Goal: Transaction & Acquisition: Download file/media

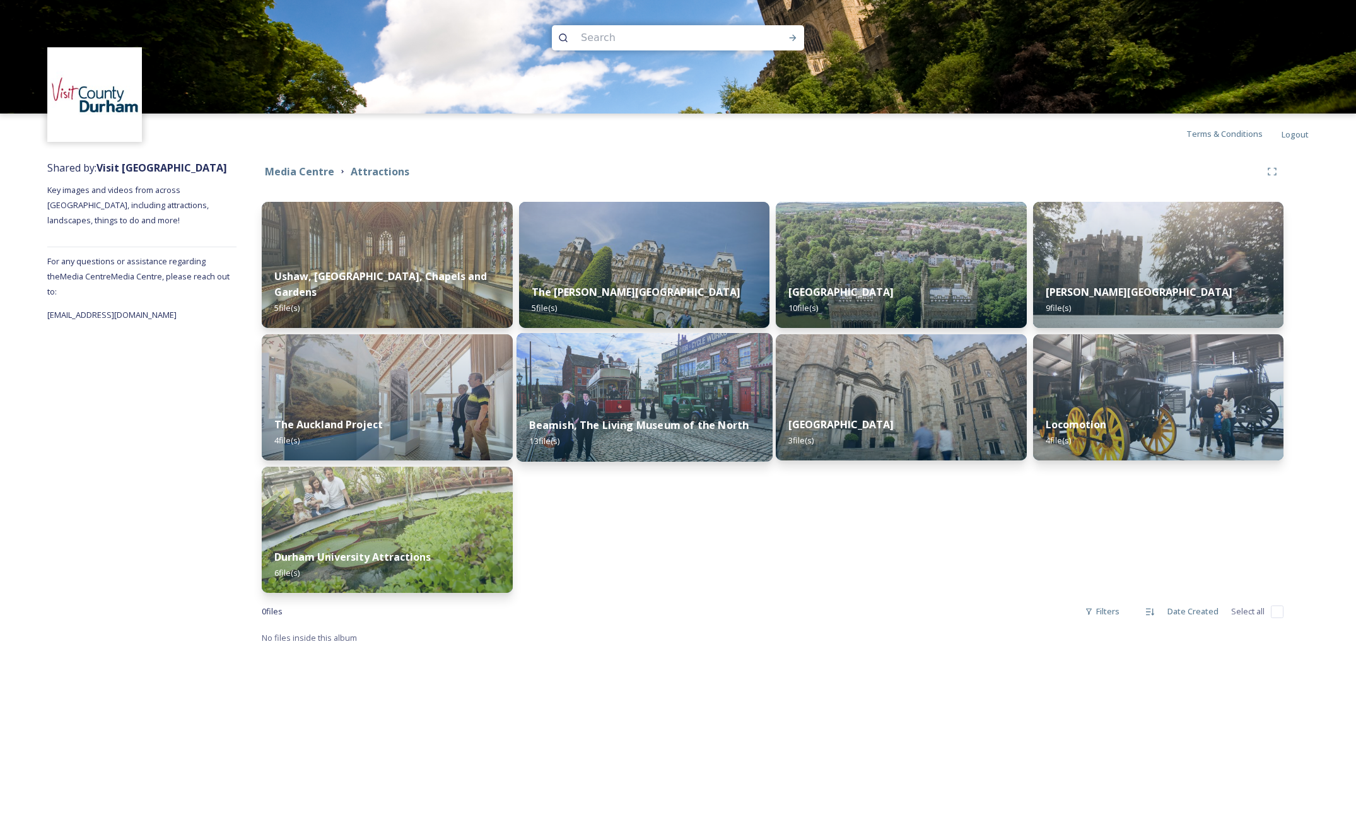
click at [652, 380] on img at bounding box center [644, 397] width 255 height 129
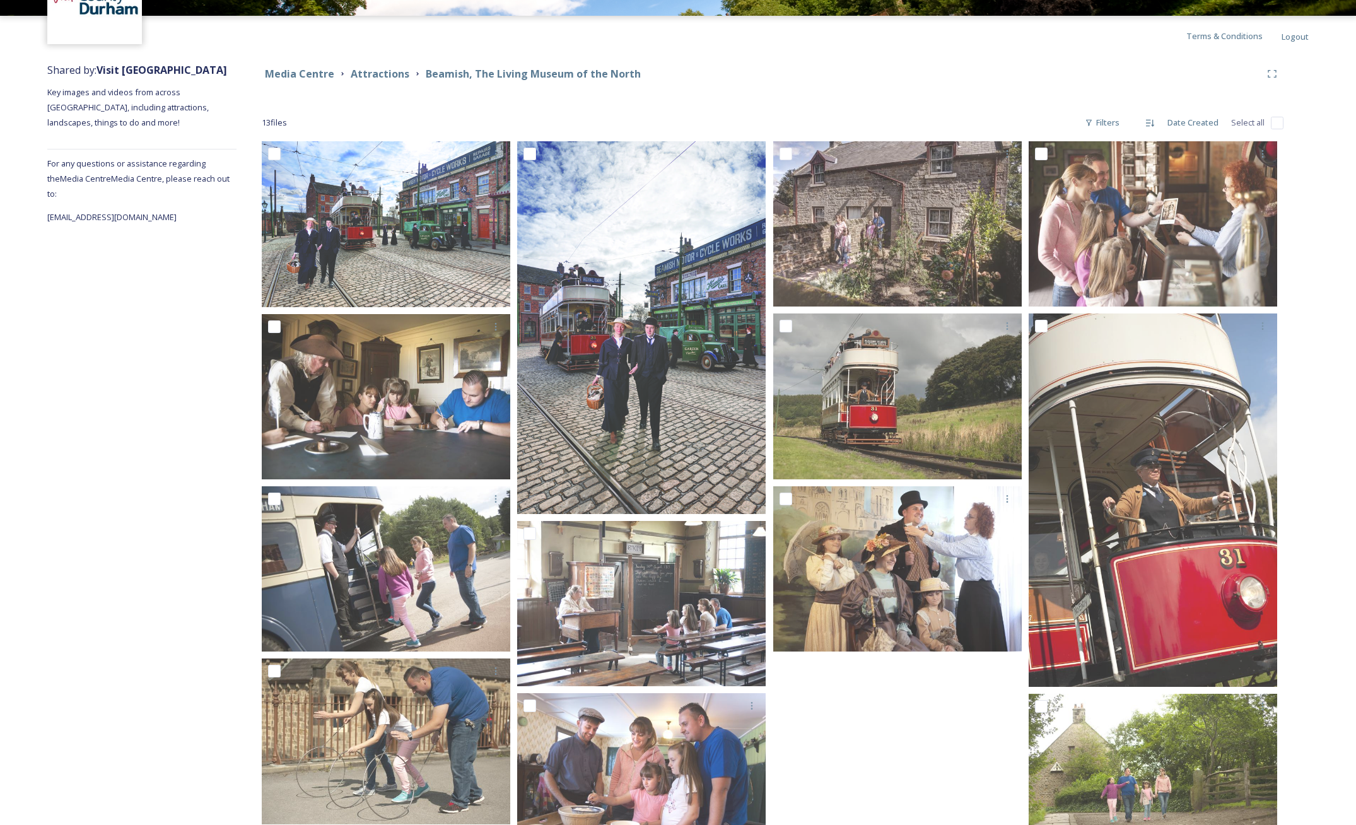
scroll to position [160, 0]
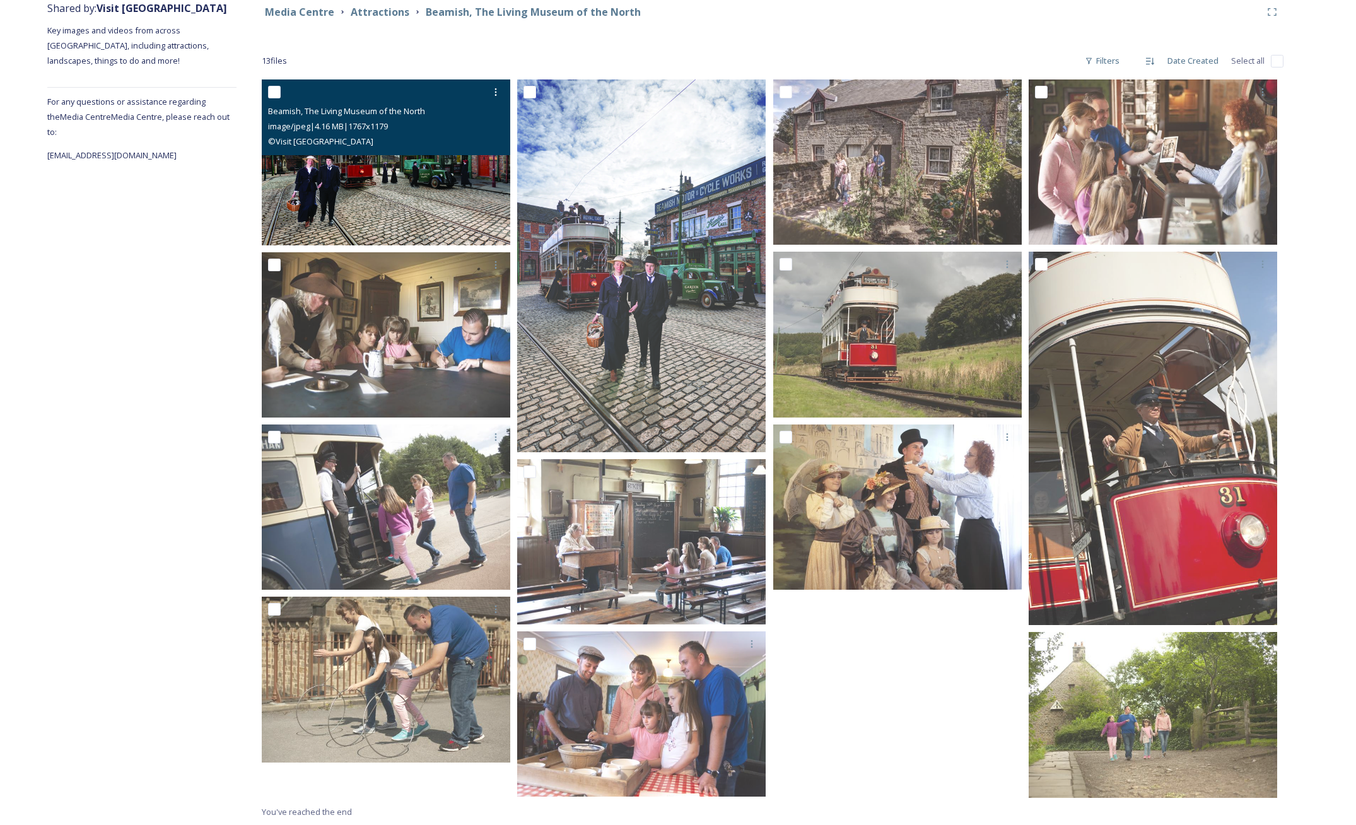
click at [383, 187] on img at bounding box center [386, 162] width 249 height 166
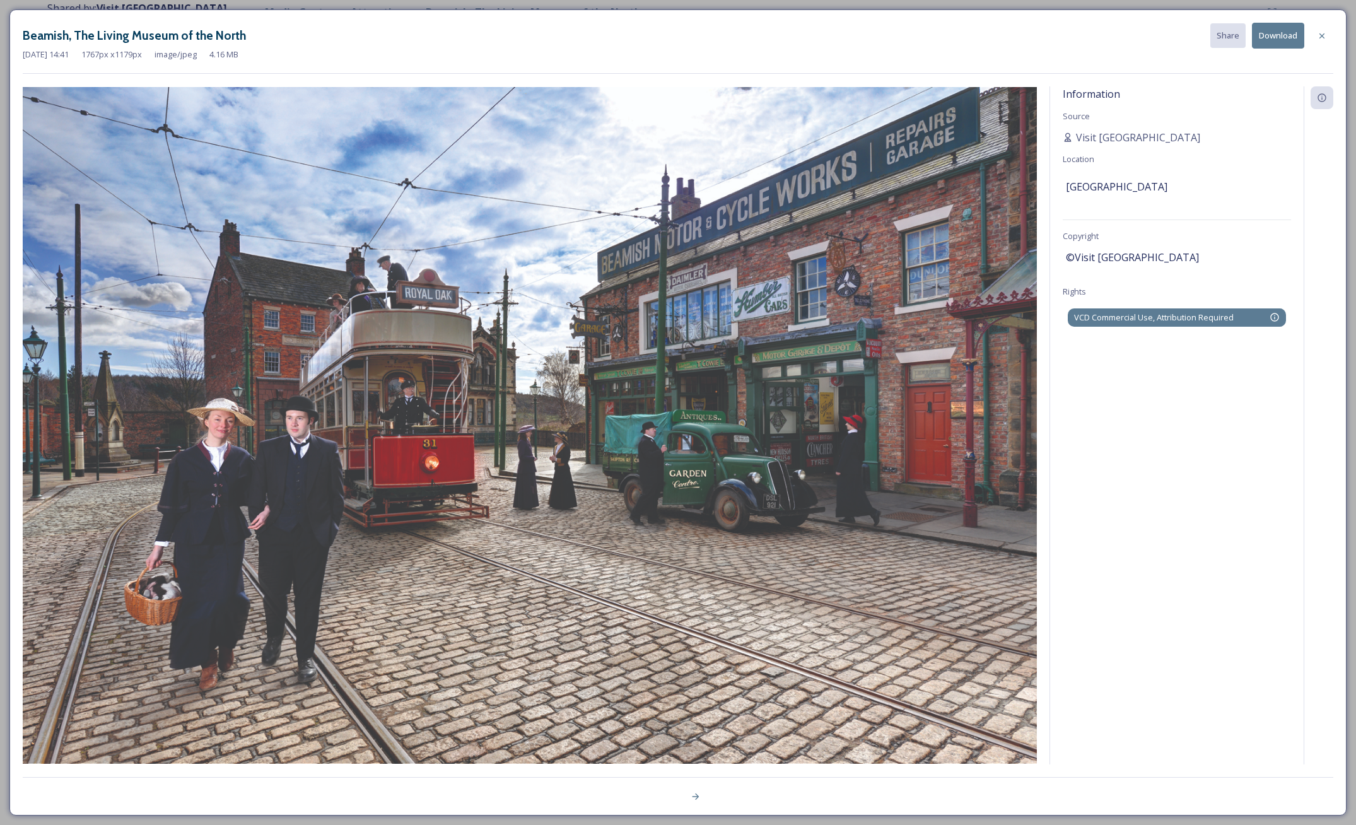
click at [1125, 316] on span "VCD Commercial Use, Attribution Required" at bounding box center [1154, 318] width 160 height 12
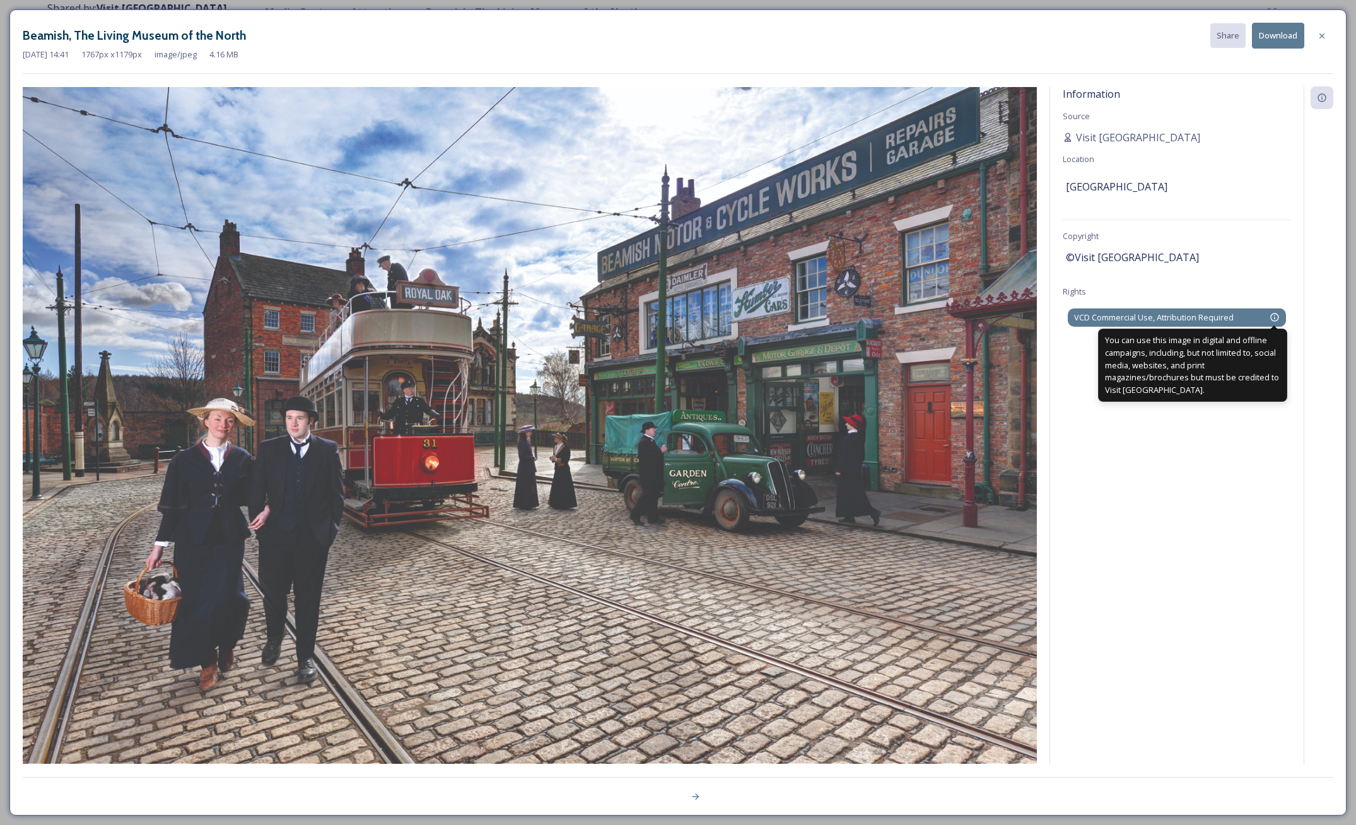
click at [1272, 313] on icon at bounding box center [1274, 317] width 8 height 8
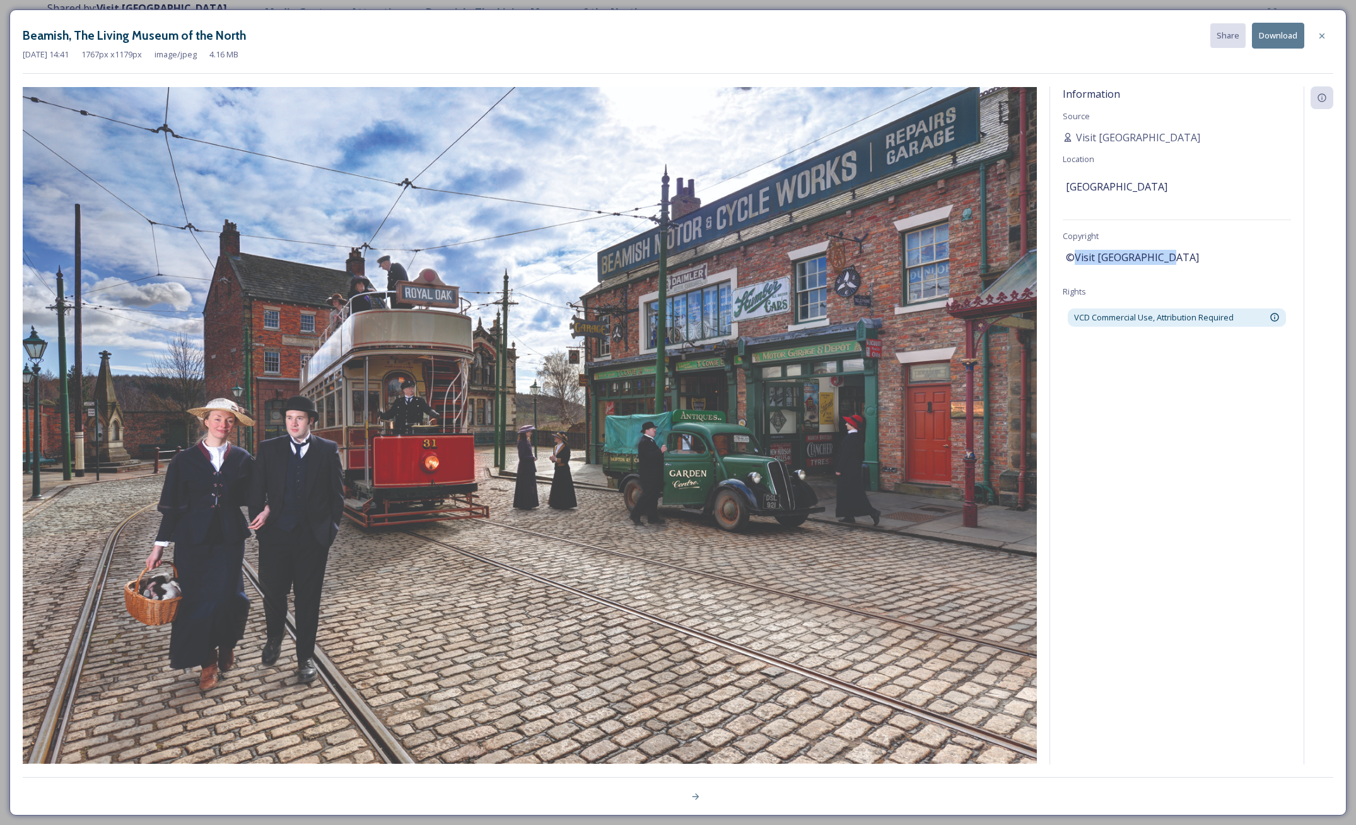
drag, startPoint x: 1169, startPoint y: 257, endPoint x: 1075, endPoint y: 254, distance: 94.0
click at [1075, 254] on span "©Visit [GEOGRAPHIC_DATA]" at bounding box center [1132, 257] width 133 height 15
copy span "Visit [GEOGRAPHIC_DATA]"
click at [1278, 37] on button "Download" at bounding box center [1278, 36] width 52 height 26
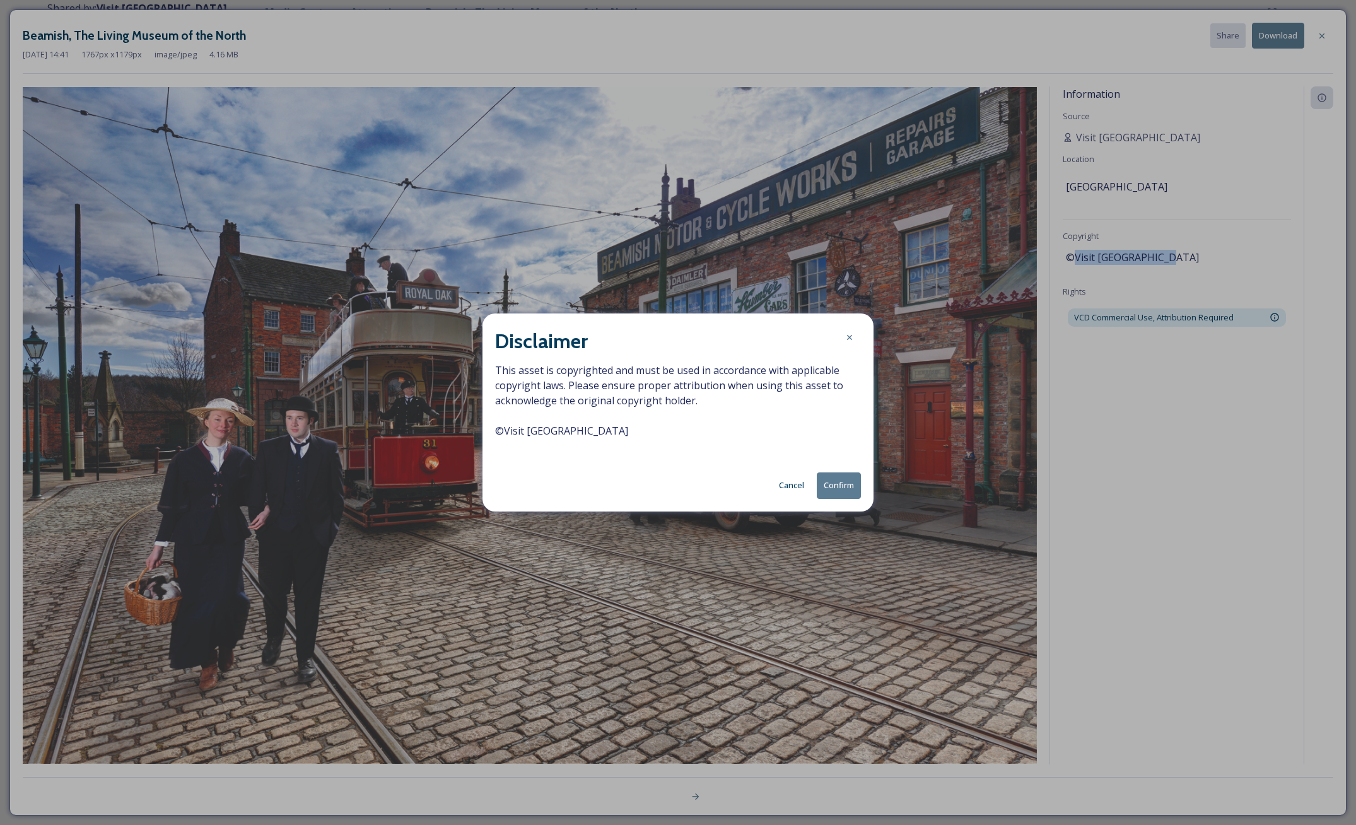
click at [837, 484] on button "Confirm" at bounding box center [839, 485] width 44 height 26
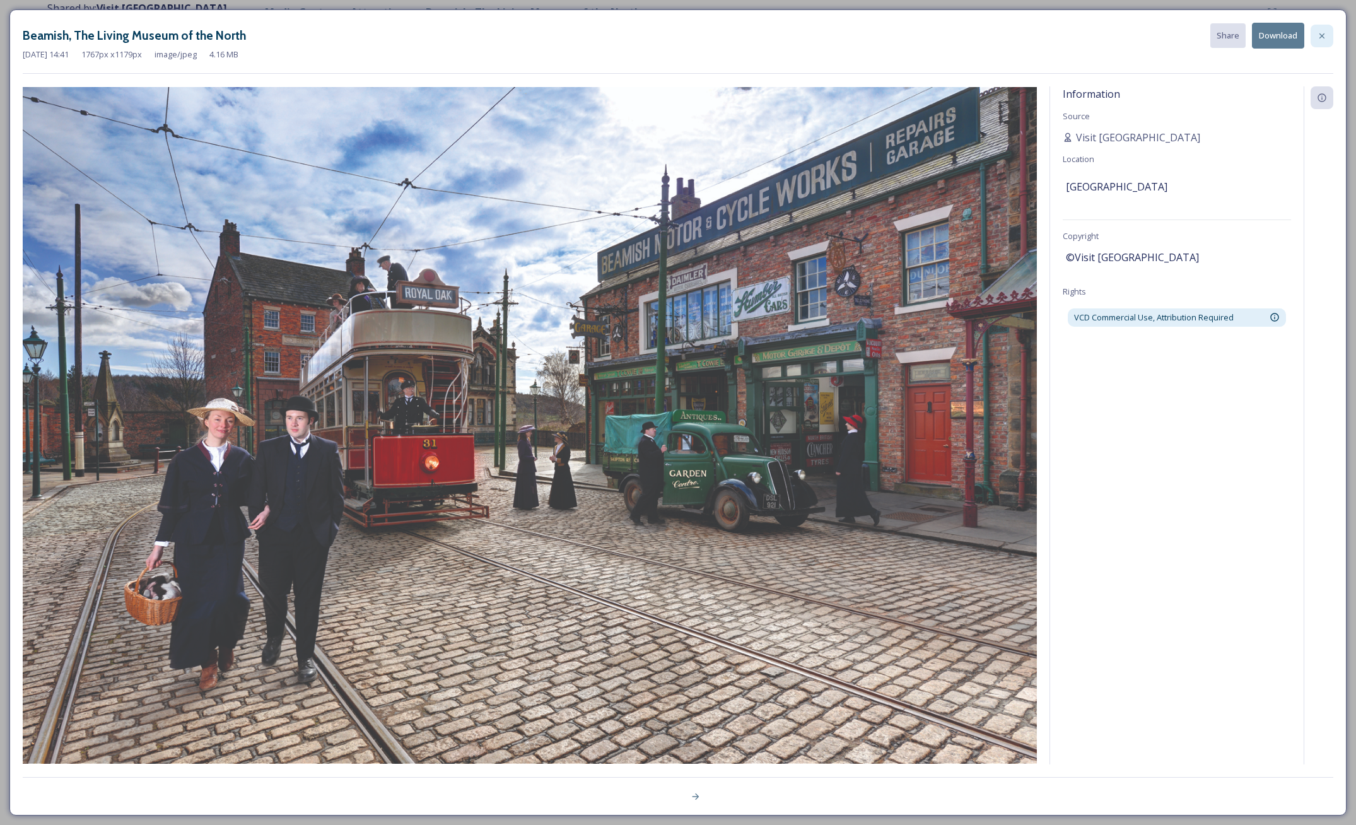
click at [1322, 38] on icon at bounding box center [1322, 36] width 10 height 10
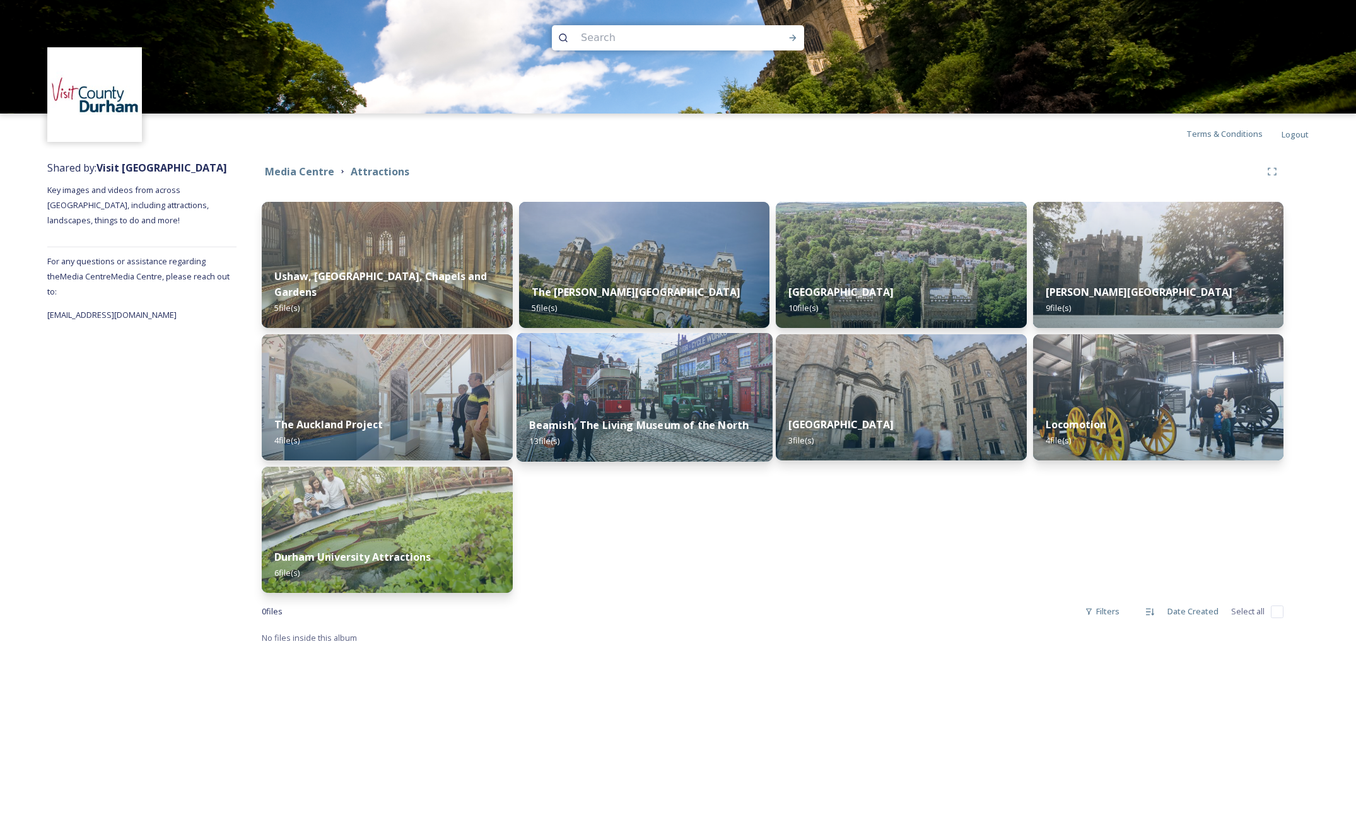
click at [626, 401] on img at bounding box center [644, 397] width 255 height 129
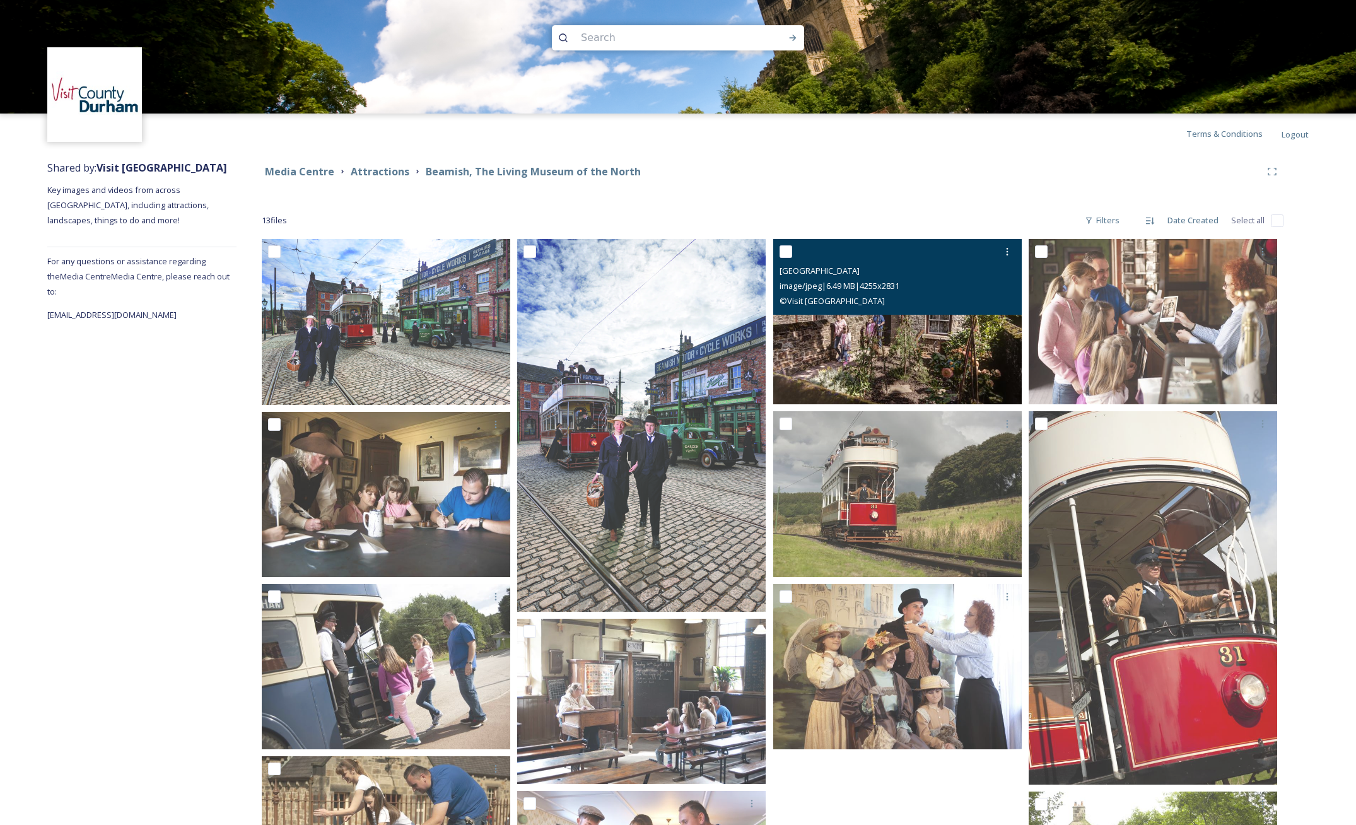
click at [903, 331] on img at bounding box center [897, 321] width 249 height 165
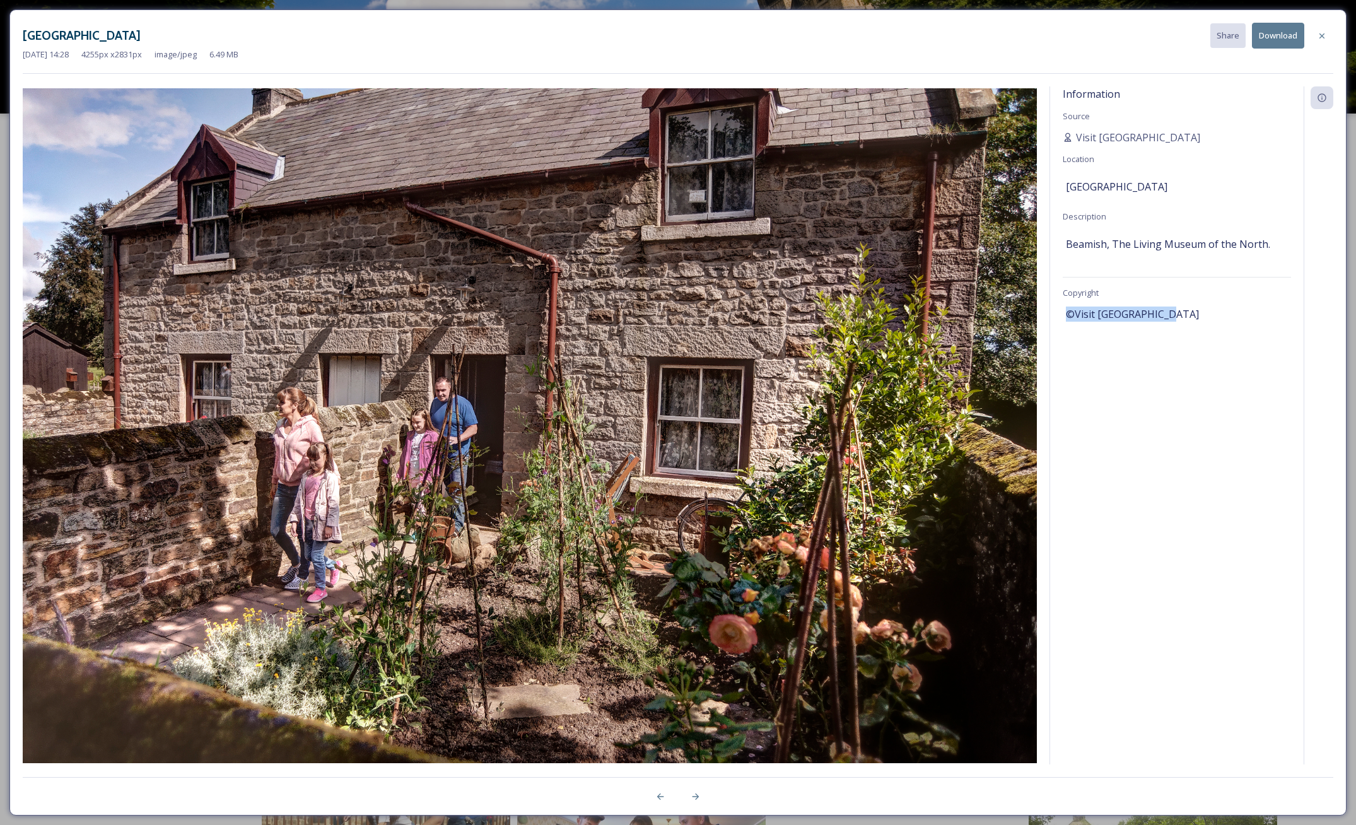
drag, startPoint x: 1085, startPoint y: 313, endPoint x: 1171, endPoint y: 313, distance: 85.2
click at [1171, 313] on span "©Visit [GEOGRAPHIC_DATA]" at bounding box center [1132, 314] width 133 height 15
click at [1320, 33] on icon at bounding box center [1321, 35] width 5 height 5
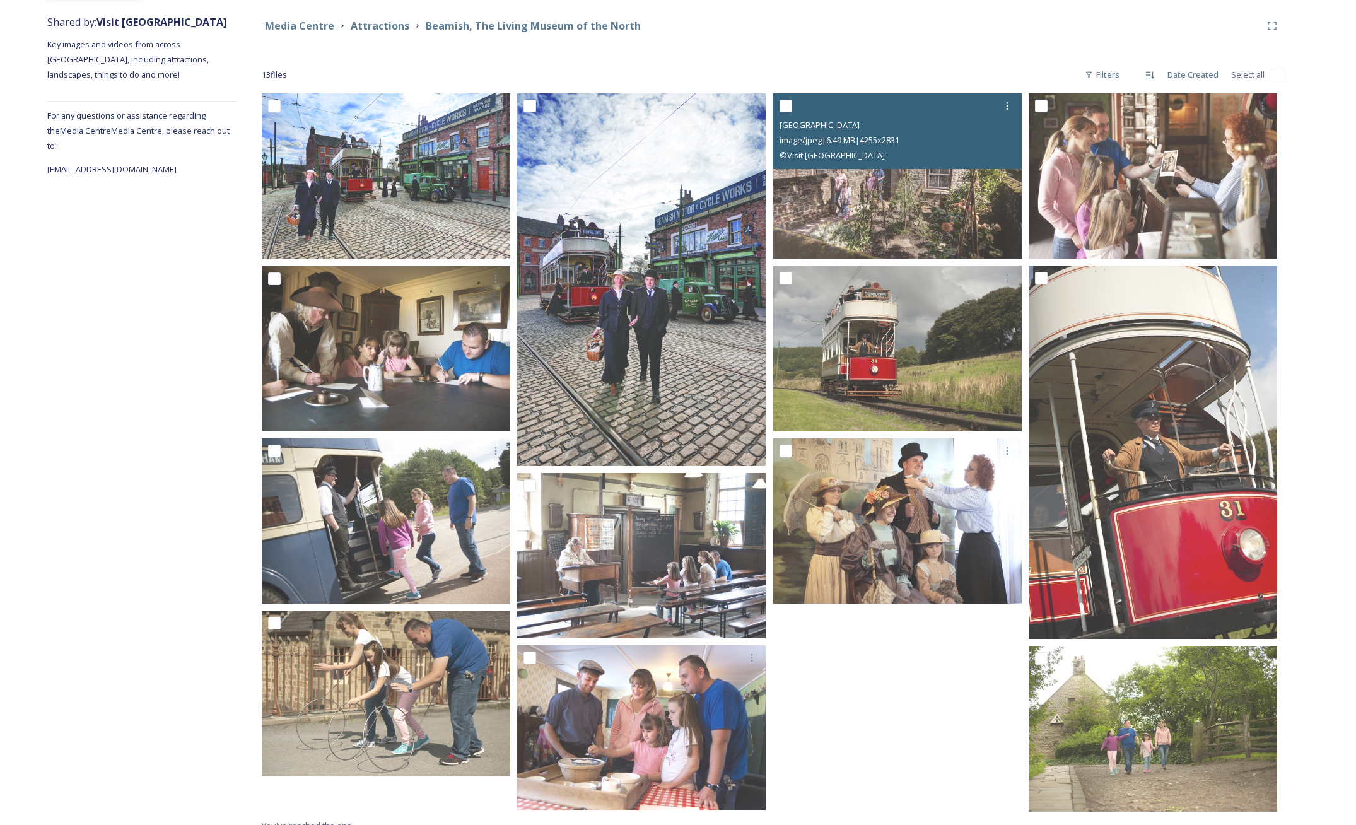
scroll to position [160, 0]
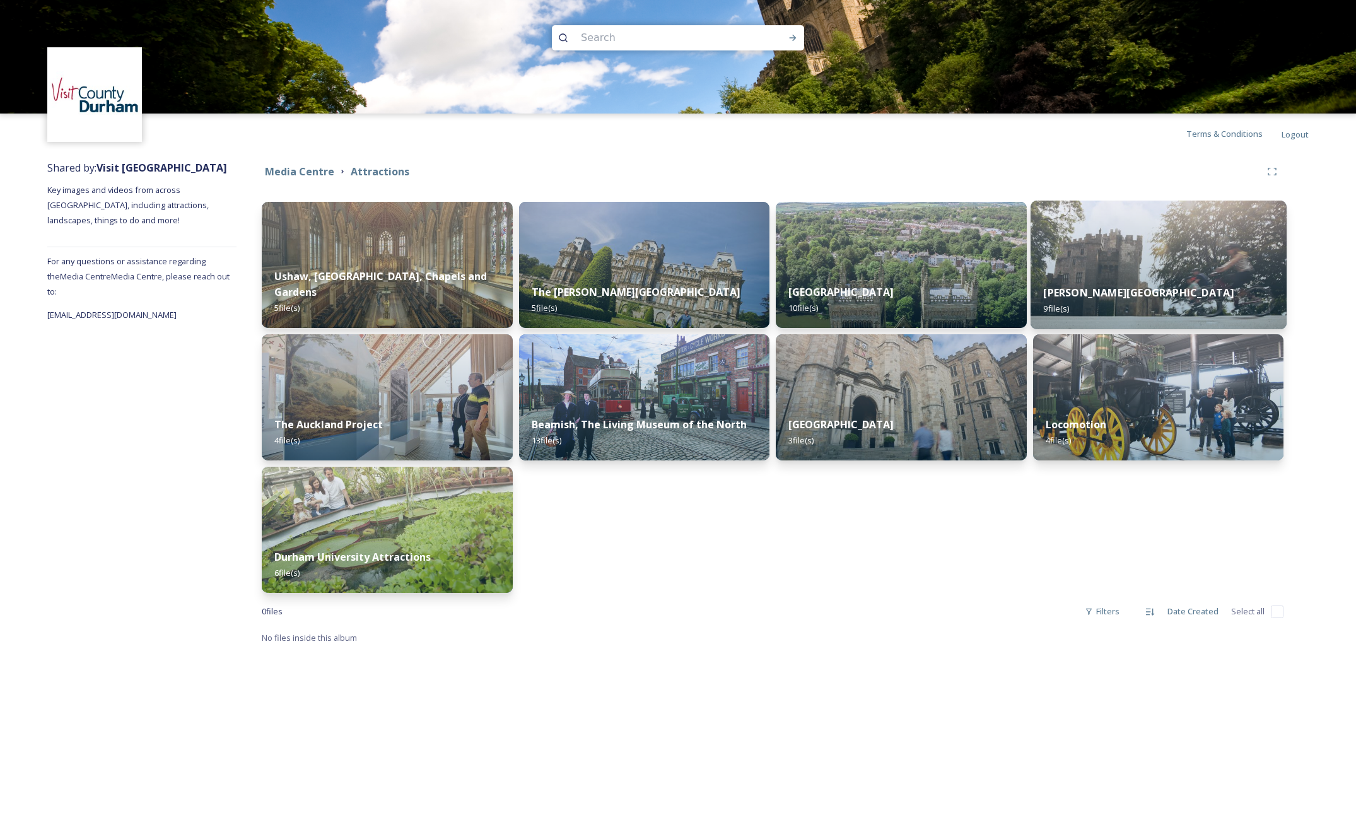
click at [1155, 267] on img at bounding box center [1158, 265] width 255 height 129
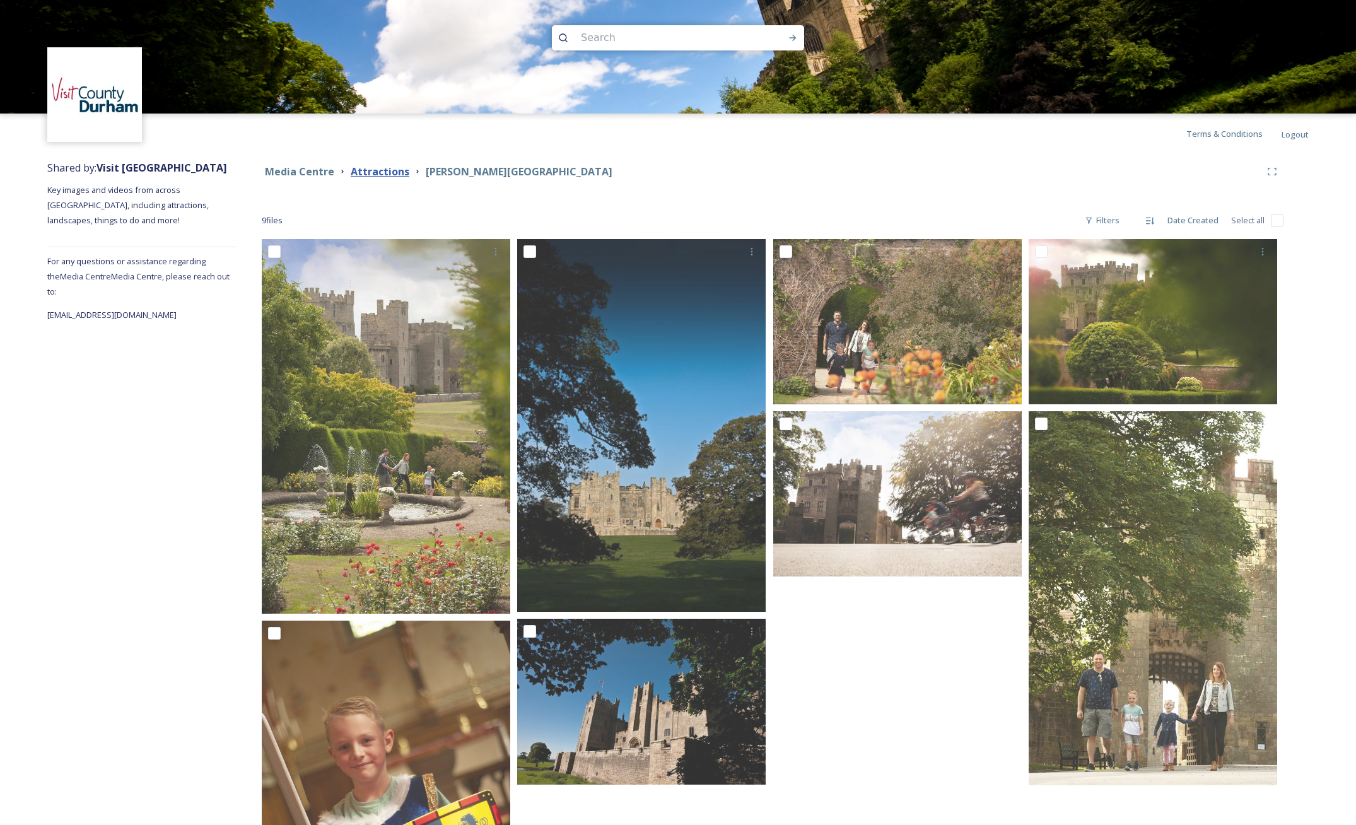
click at [378, 170] on strong "Attractions" at bounding box center [380, 172] width 59 height 14
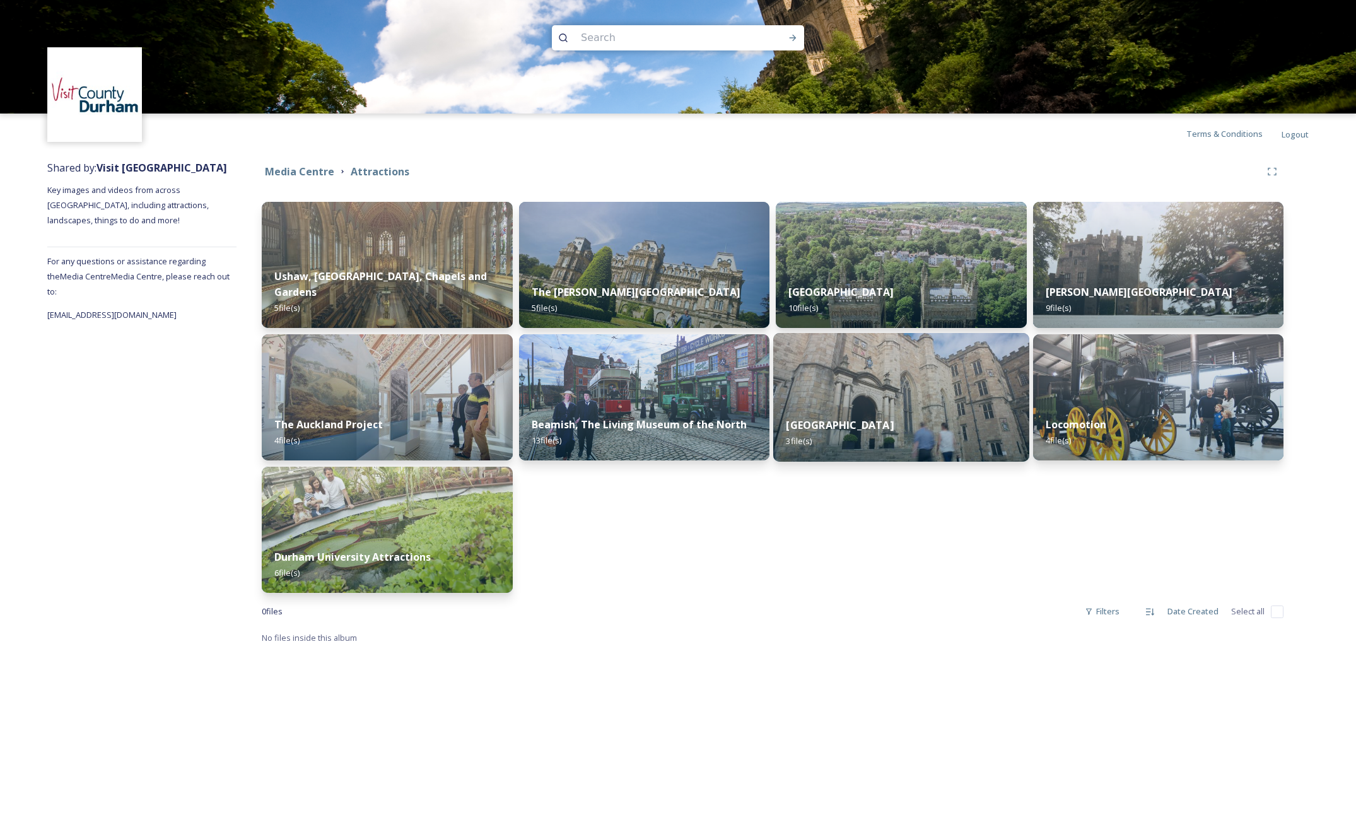
click at [905, 406] on div "Durham Castle 3 file(s)" at bounding box center [900, 432] width 255 height 57
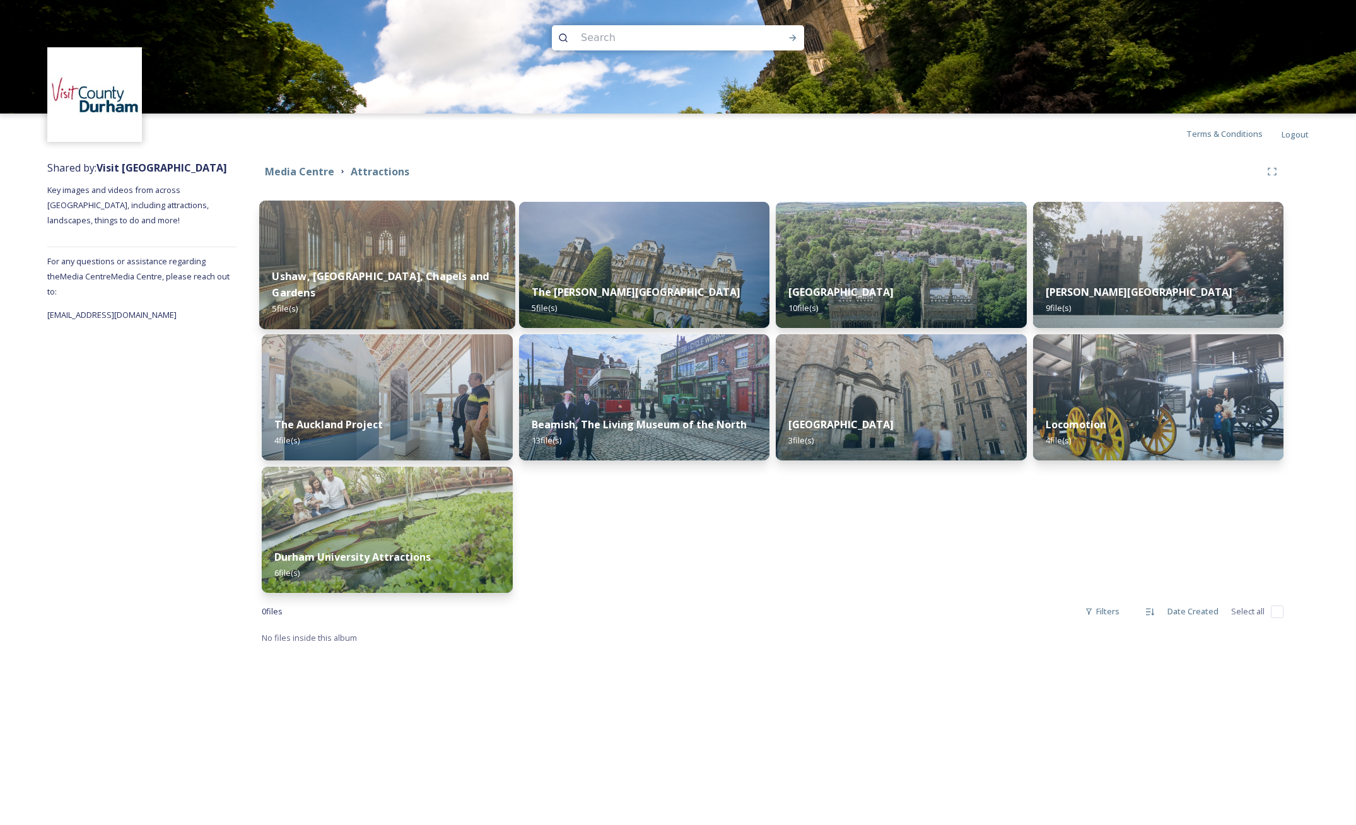
click at [401, 257] on img at bounding box center [386, 265] width 255 height 129
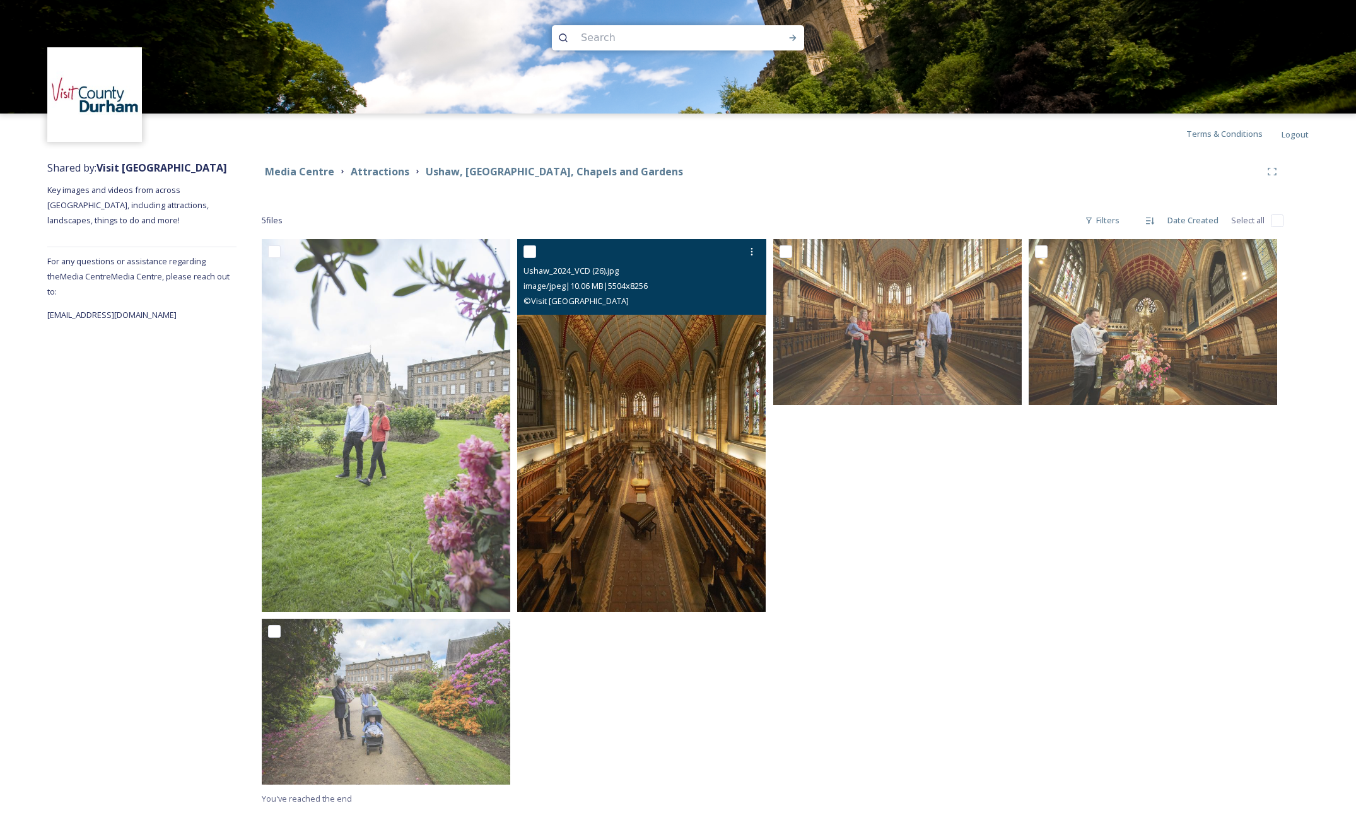
click at [658, 400] on img at bounding box center [641, 425] width 249 height 373
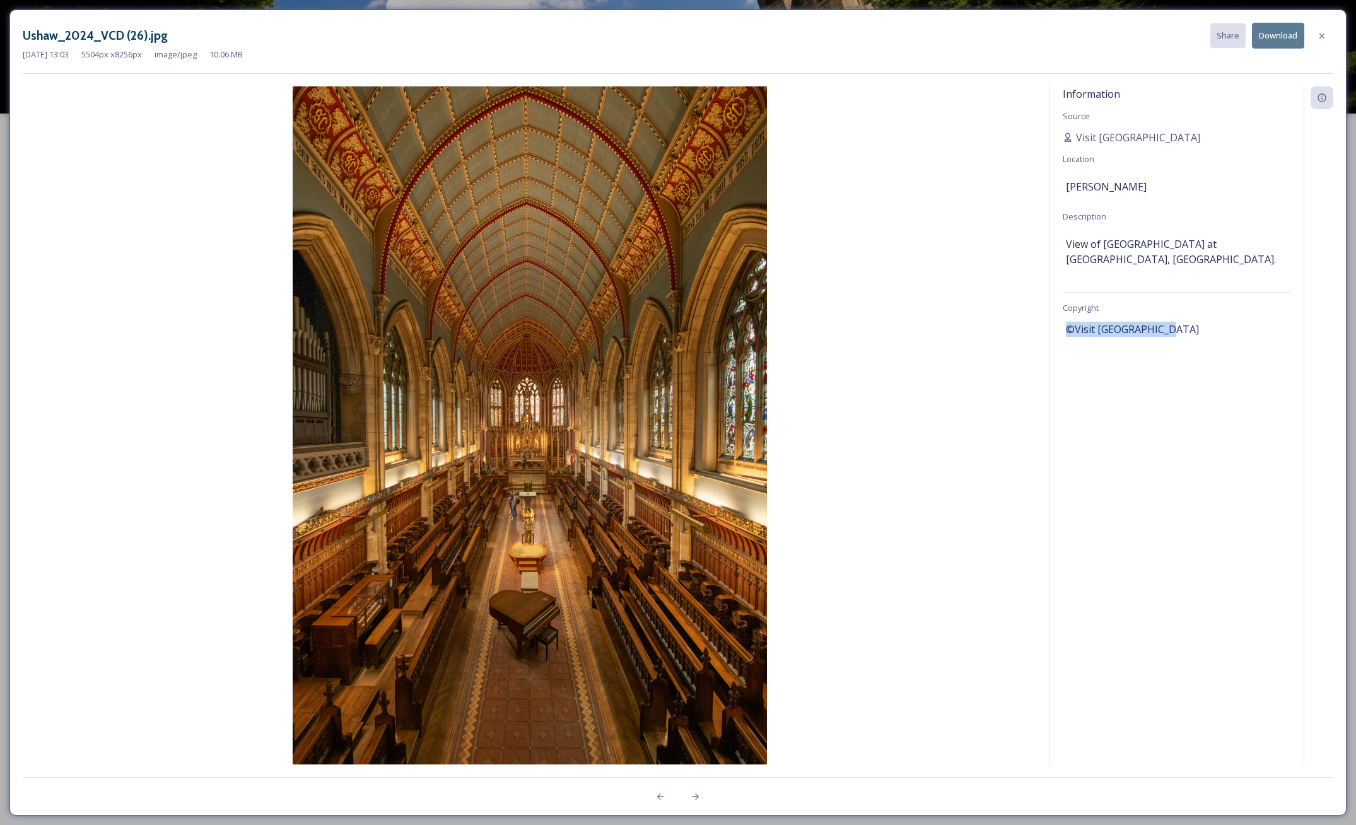
drag, startPoint x: 1067, startPoint y: 329, endPoint x: 1182, endPoint y: 329, distance: 115.4
click at [1182, 329] on div "©Visit [GEOGRAPHIC_DATA]" at bounding box center [1177, 329] width 222 height 21
copy span "©Visit [GEOGRAPHIC_DATA]"
click at [1288, 32] on button "Download" at bounding box center [1278, 36] width 52 height 26
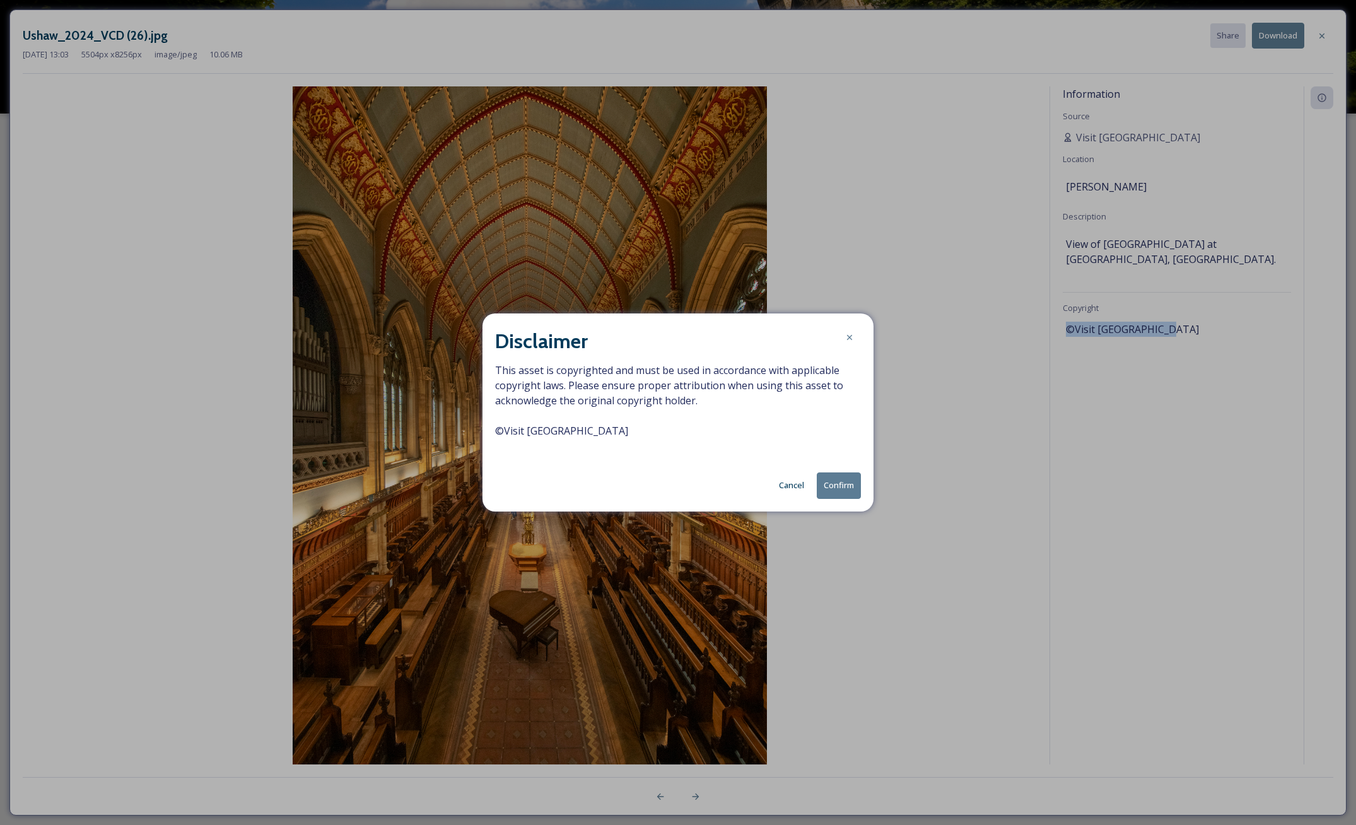
click at [845, 488] on button "Confirm" at bounding box center [839, 485] width 44 height 26
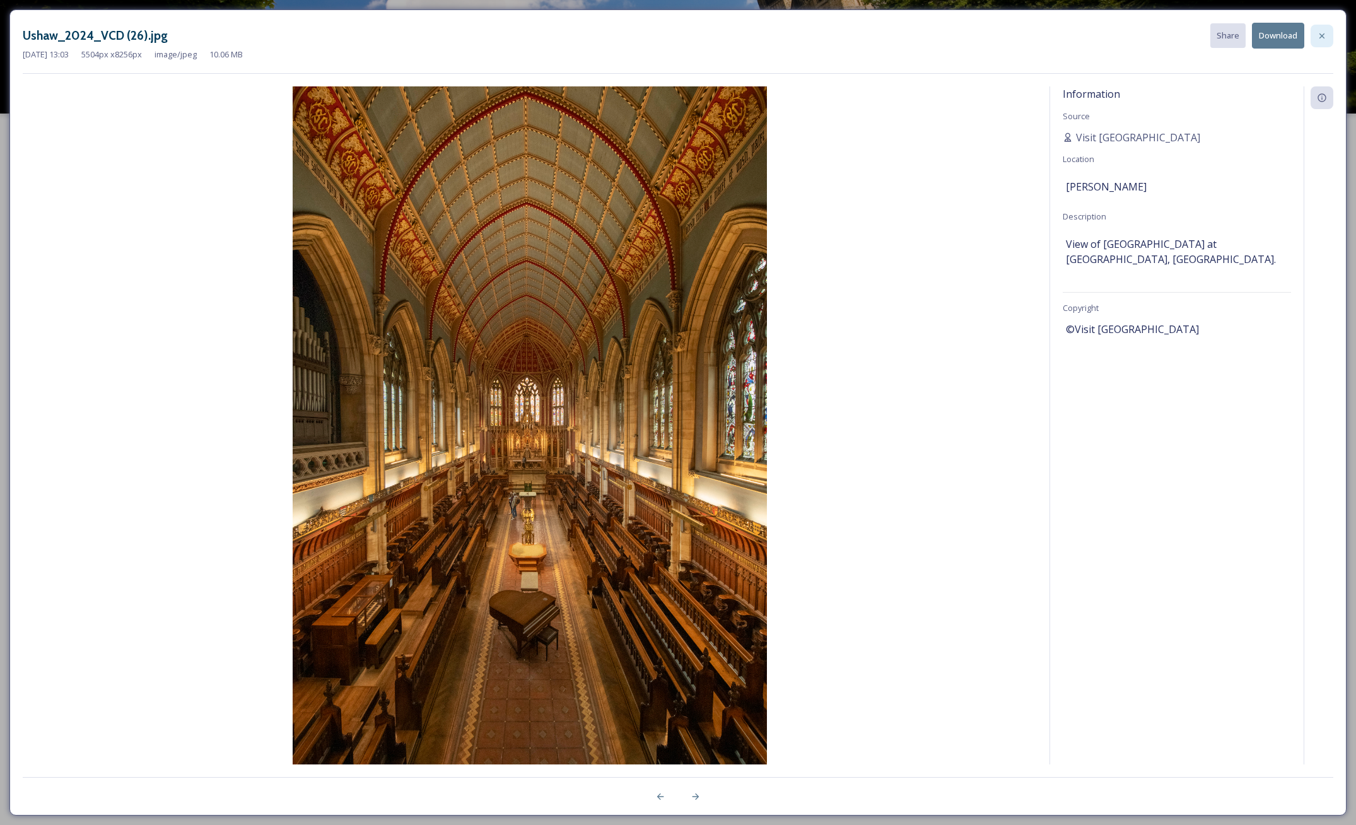
click at [1321, 33] on icon at bounding box center [1322, 36] width 10 height 10
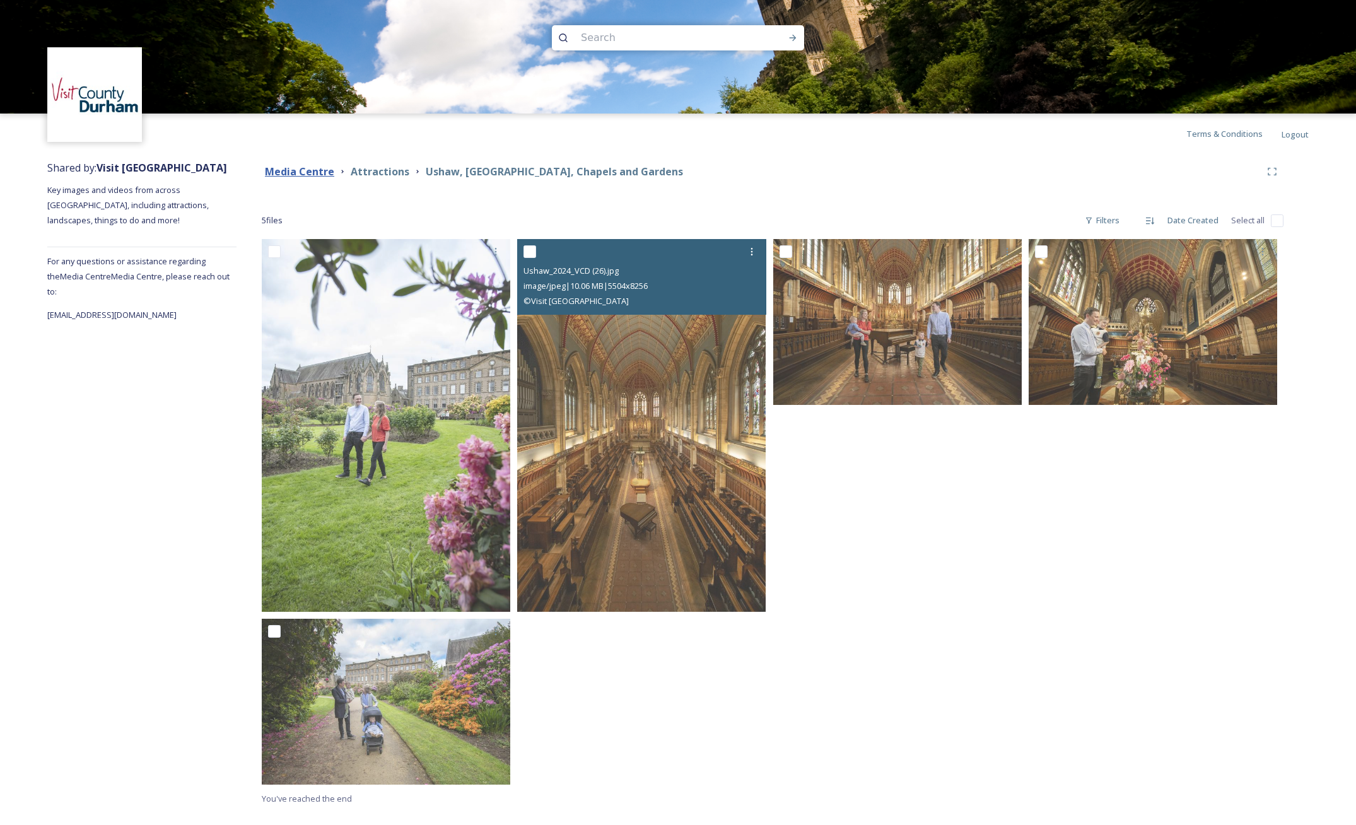
click at [313, 170] on strong "Media Centre" at bounding box center [299, 172] width 69 height 14
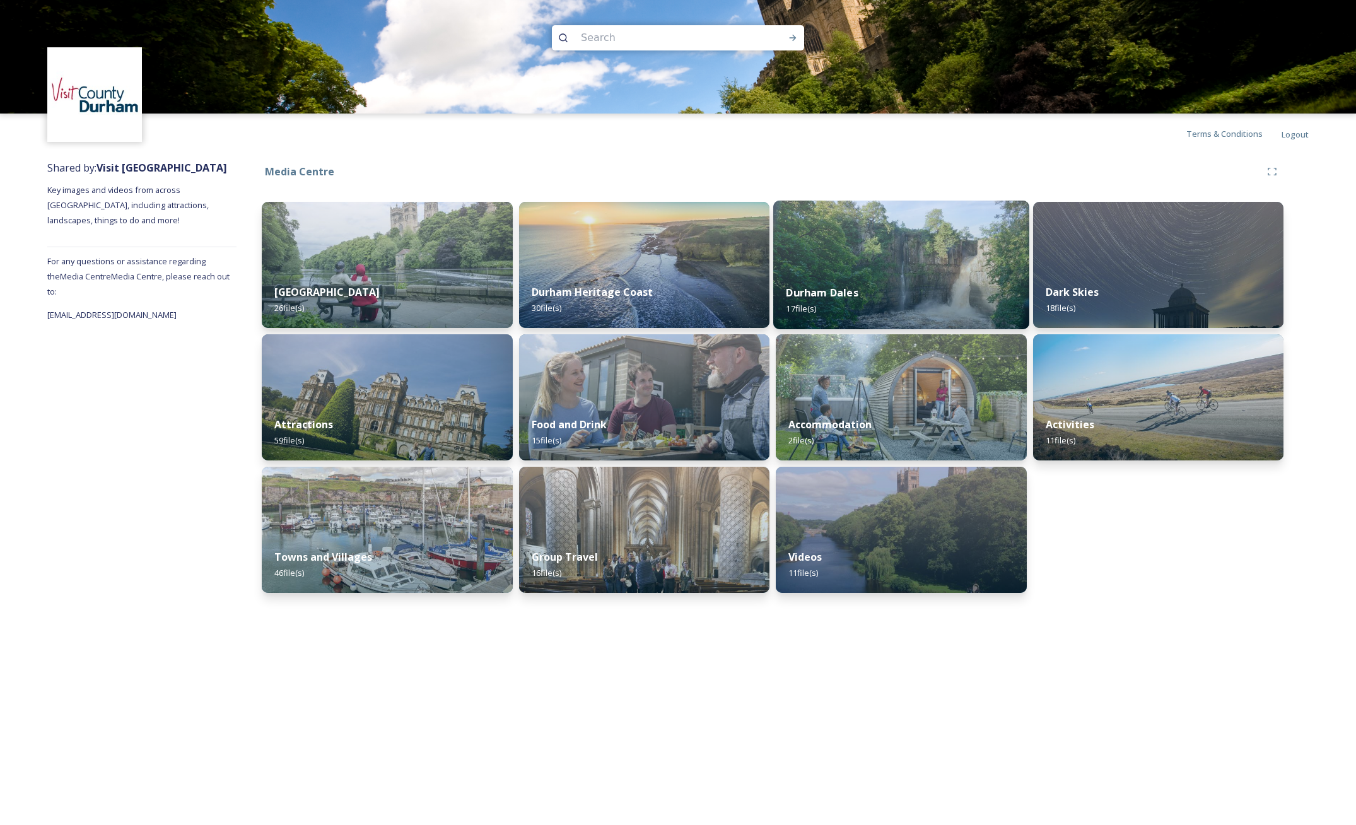
click at [887, 243] on img at bounding box center [900, 265] width 255 height 129
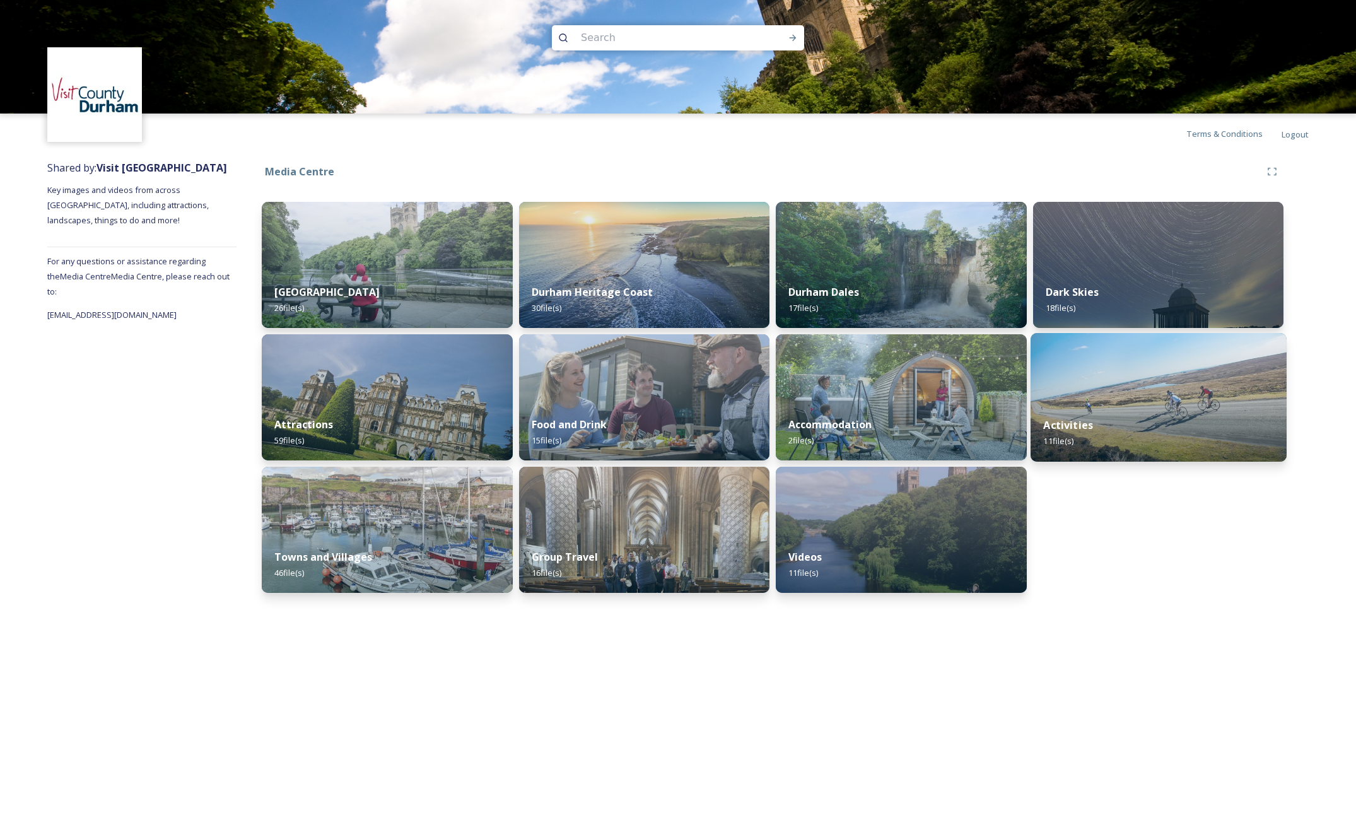
click at [1153, 410] on div "Activities 11 file(s)" at bounding box center [1158, 432] width 255 height 57
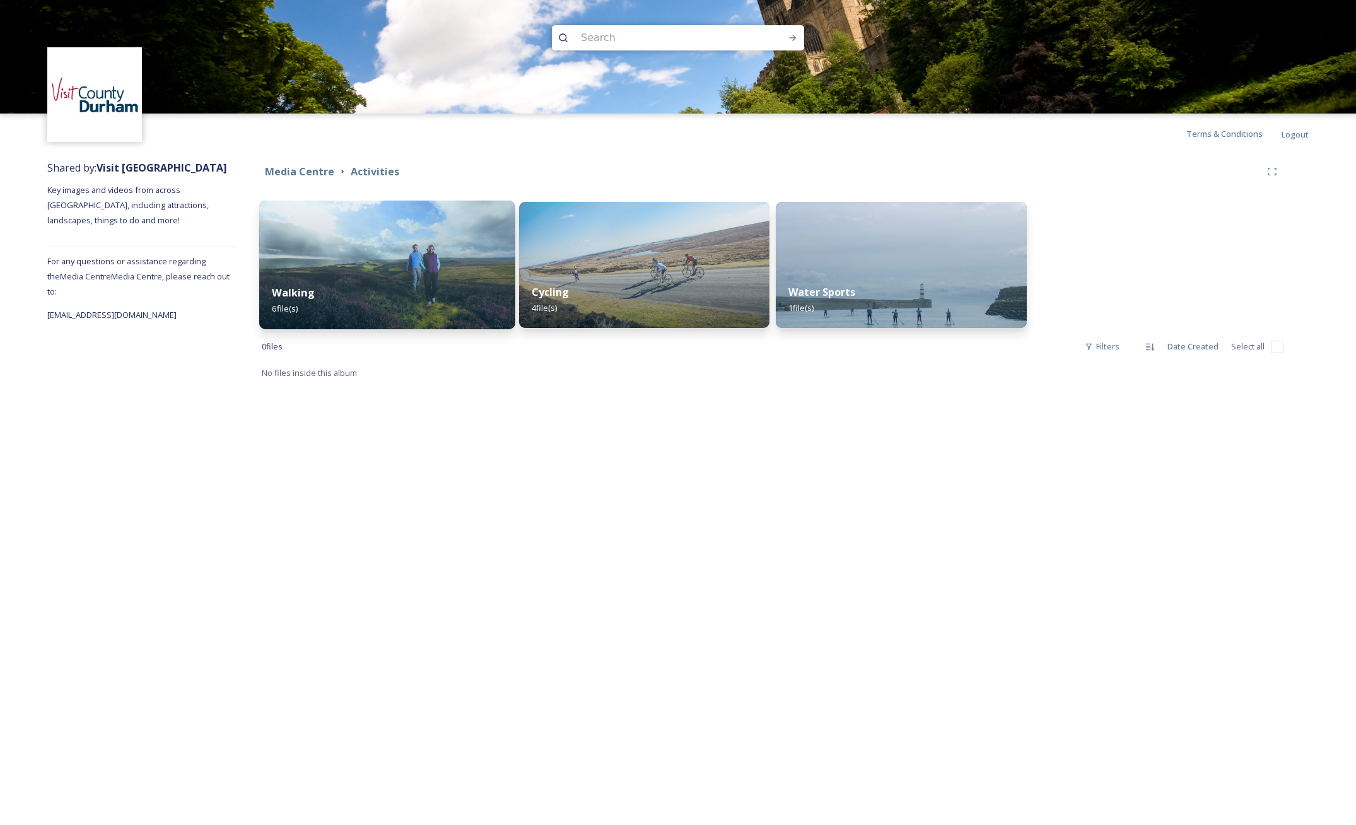
click at [387, 270] on img at bounding box center [386, 265] width 255 height 129
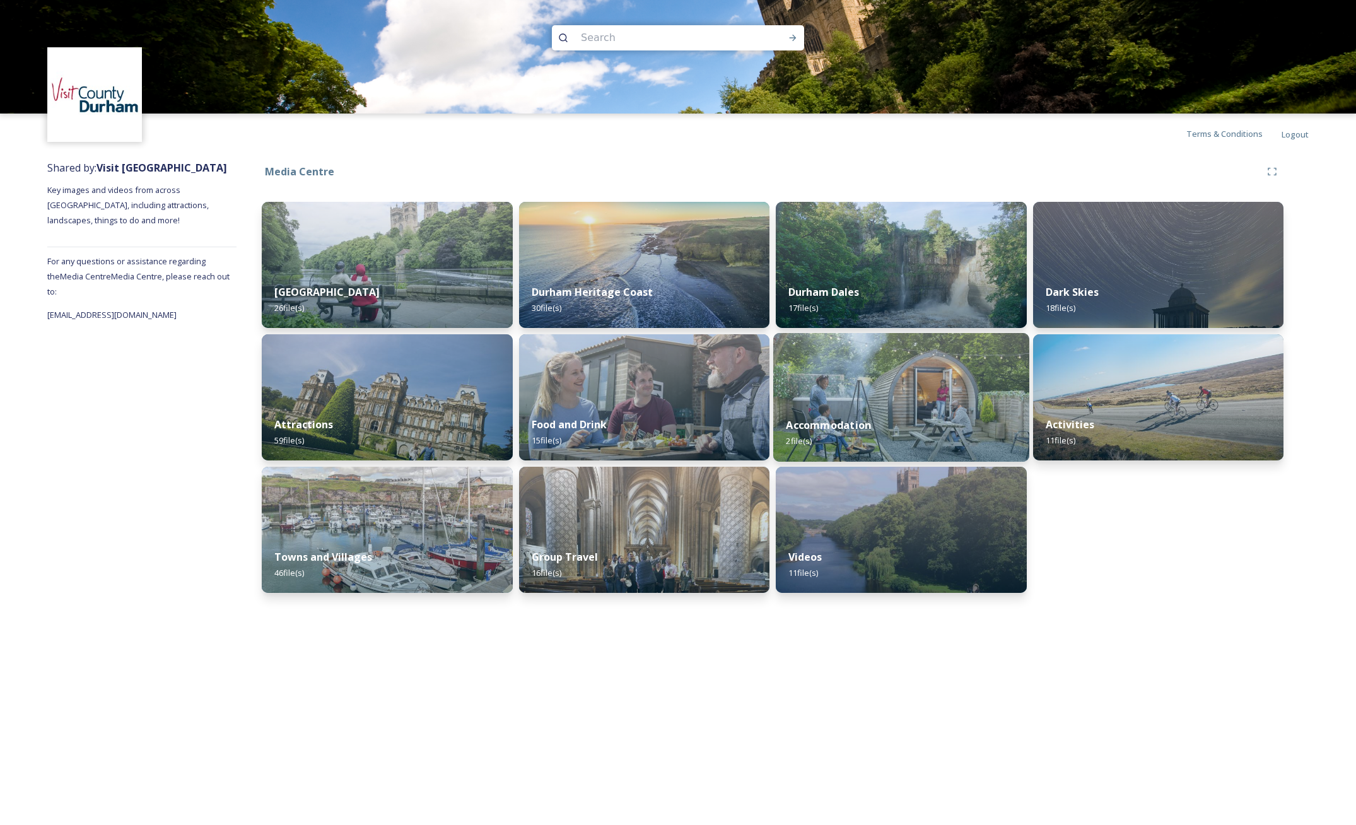
click at [889, 403] on img at bounding box center [900, 397] width 255 height 129
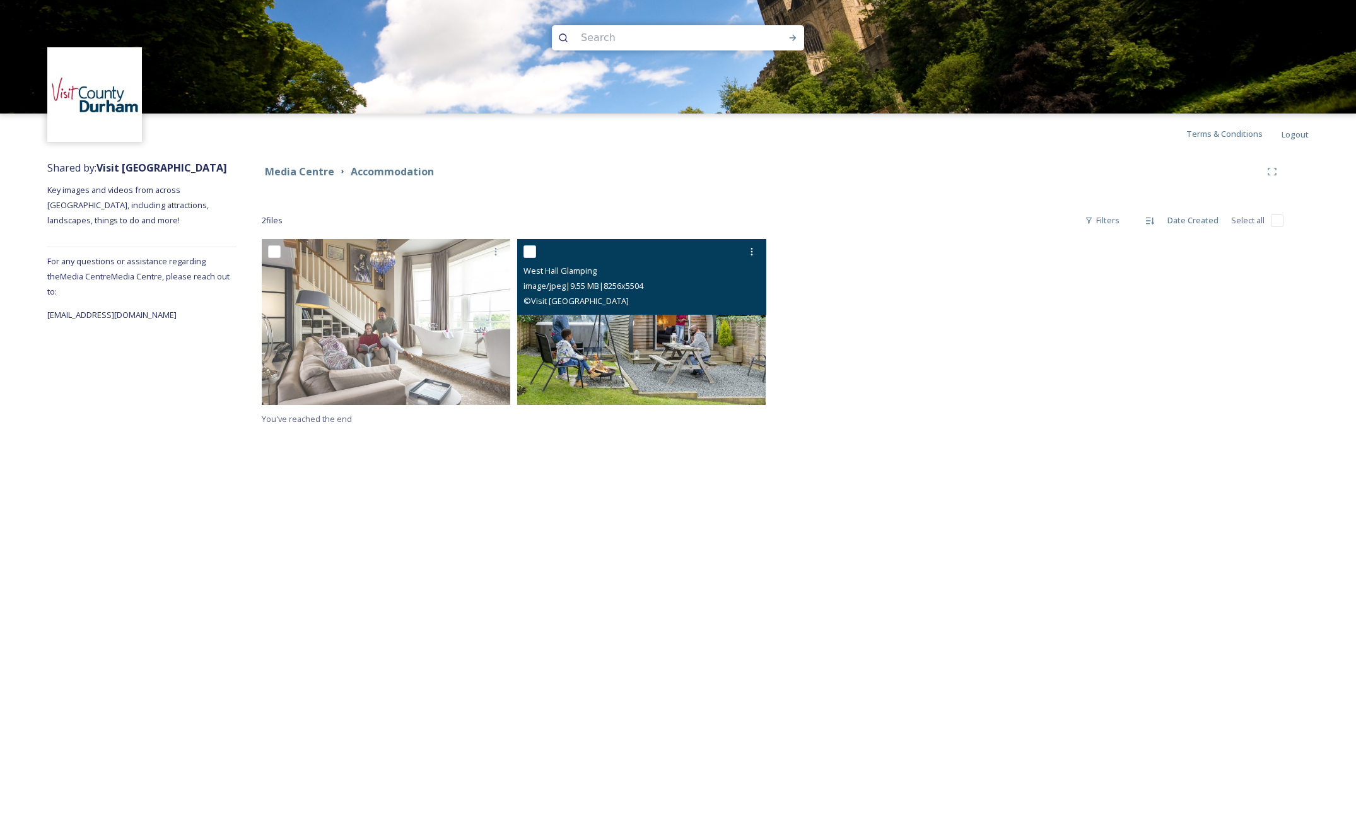
click at [633, 345] on img at bounding box center [641, 322] width 249 height 166
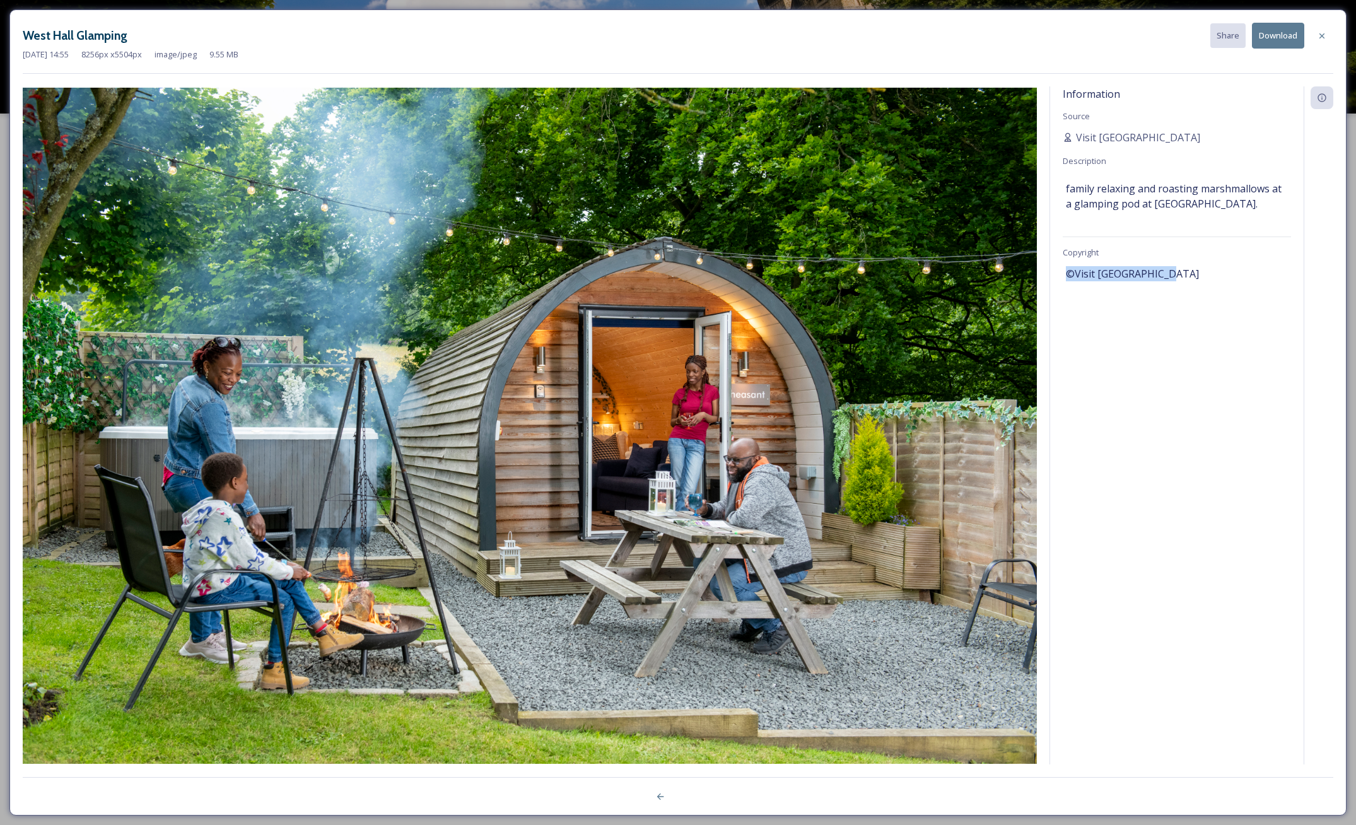
drag, startPoint x: 1066, startPoint y: 273, endPoint x: 1202, endPoint y: 274, distance: 136.2
click at [1202, 274] on div "©Visit [GEOGRAPHIC_DATA]" at bounding box center [1177, 273] width 222 height 21
copy span "©Visit [GEOGRAPHIC_DATA]"
click at [1277, 33] on button "Download" at bounding box center [1278, 36] width 52 height 26
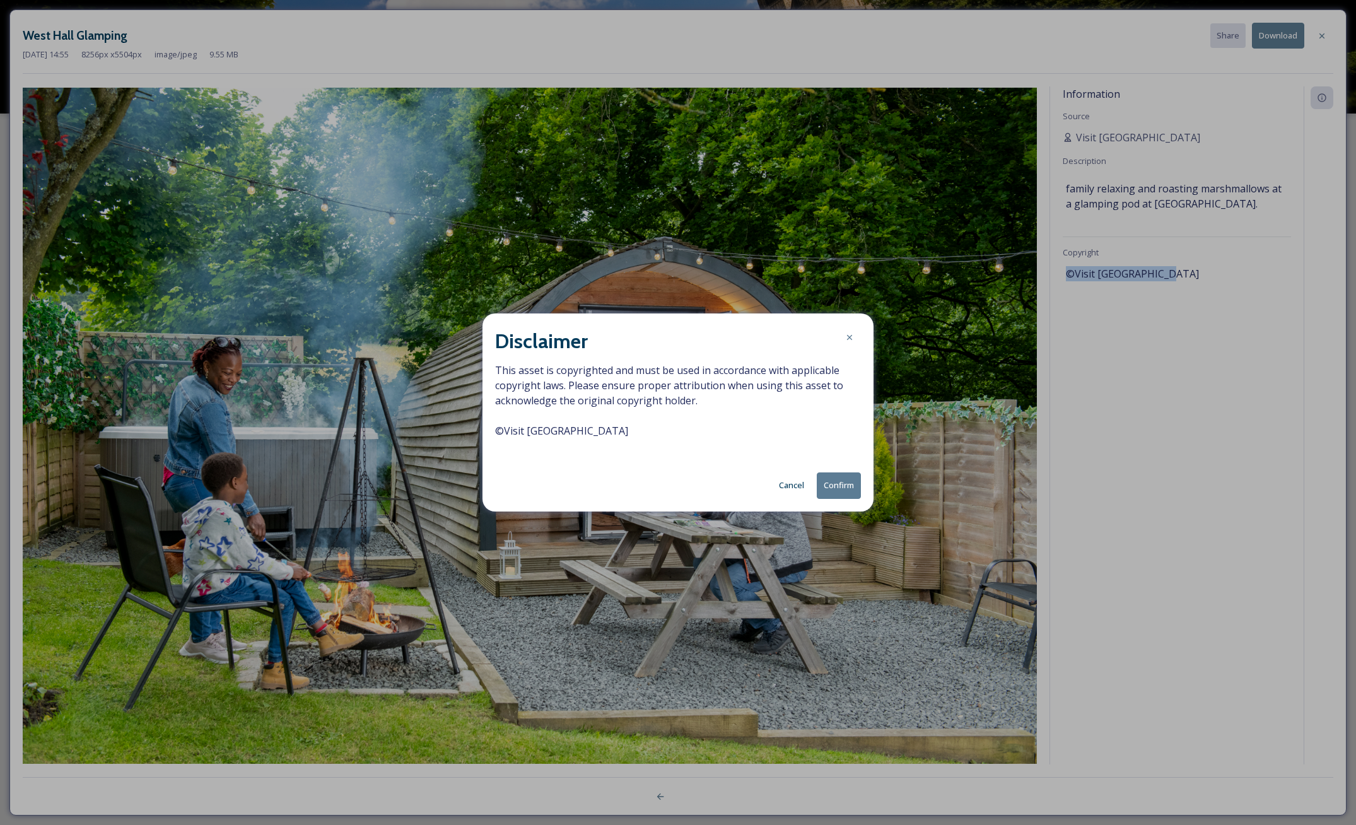
click at [836, 489] on button "Confirm" at bounding box center [839, 485] width 44 height 26
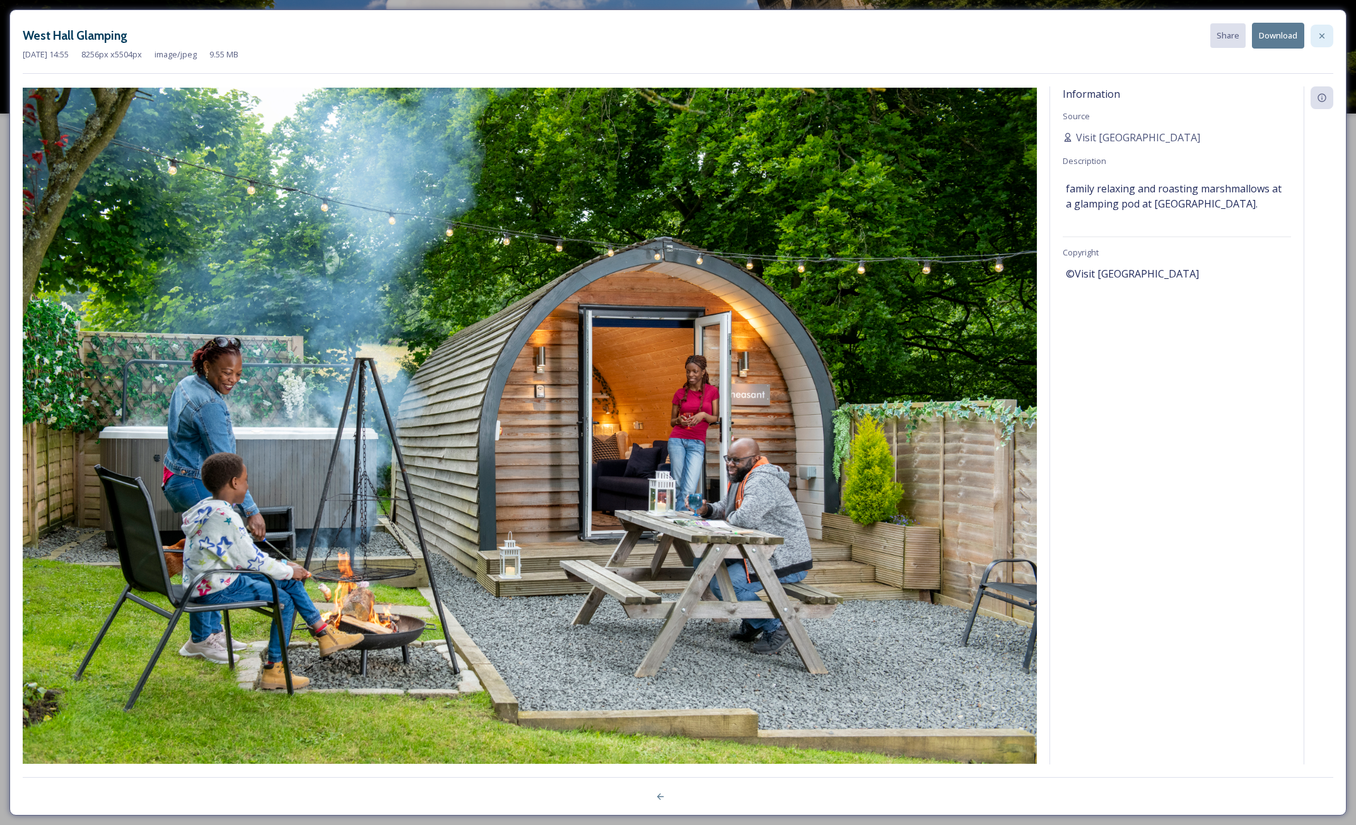
click at [1326, 34] on icon at bounding box center [1322, 36] width 10 height 10
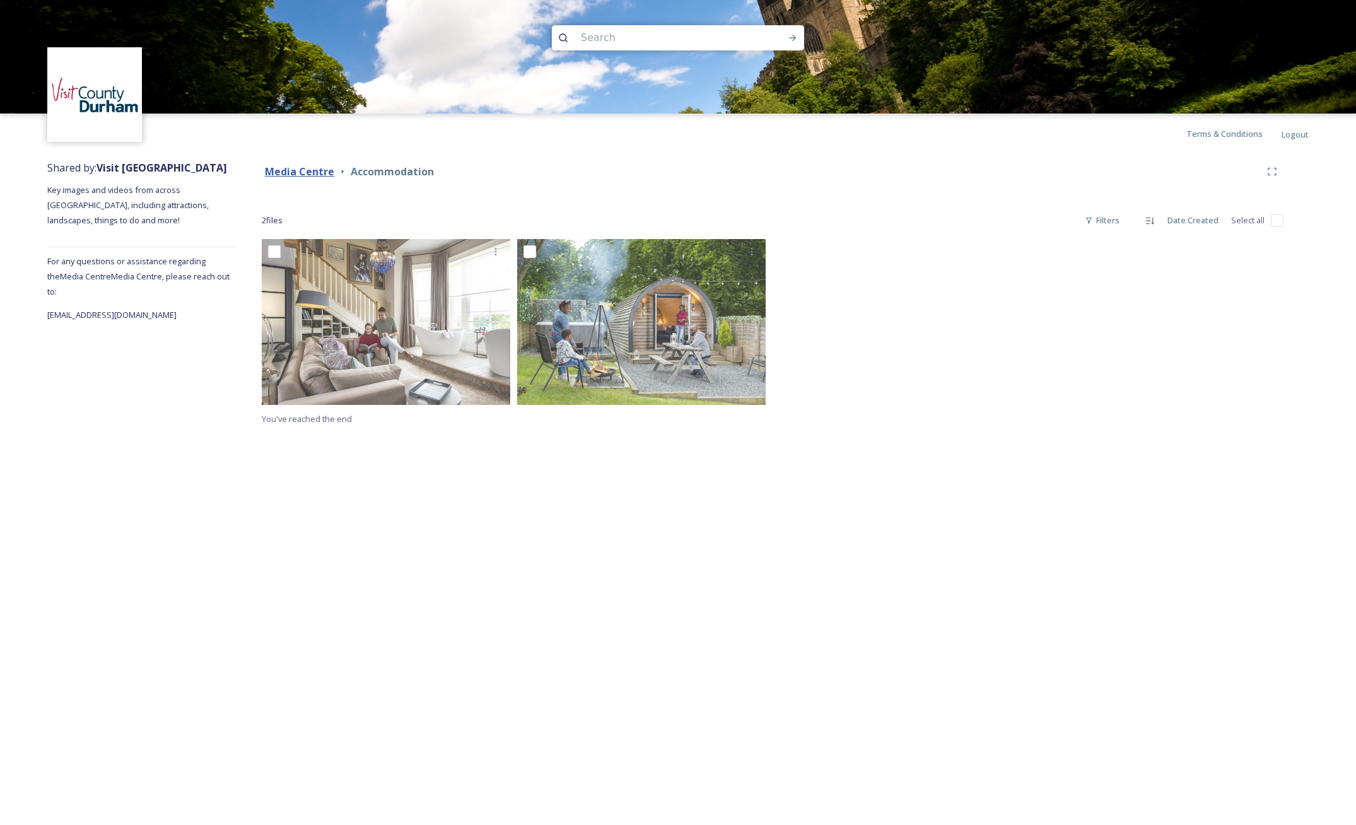
click at [315, 168] on strong "Media Centre" at bounding box center [299, 172] width 69 height 14
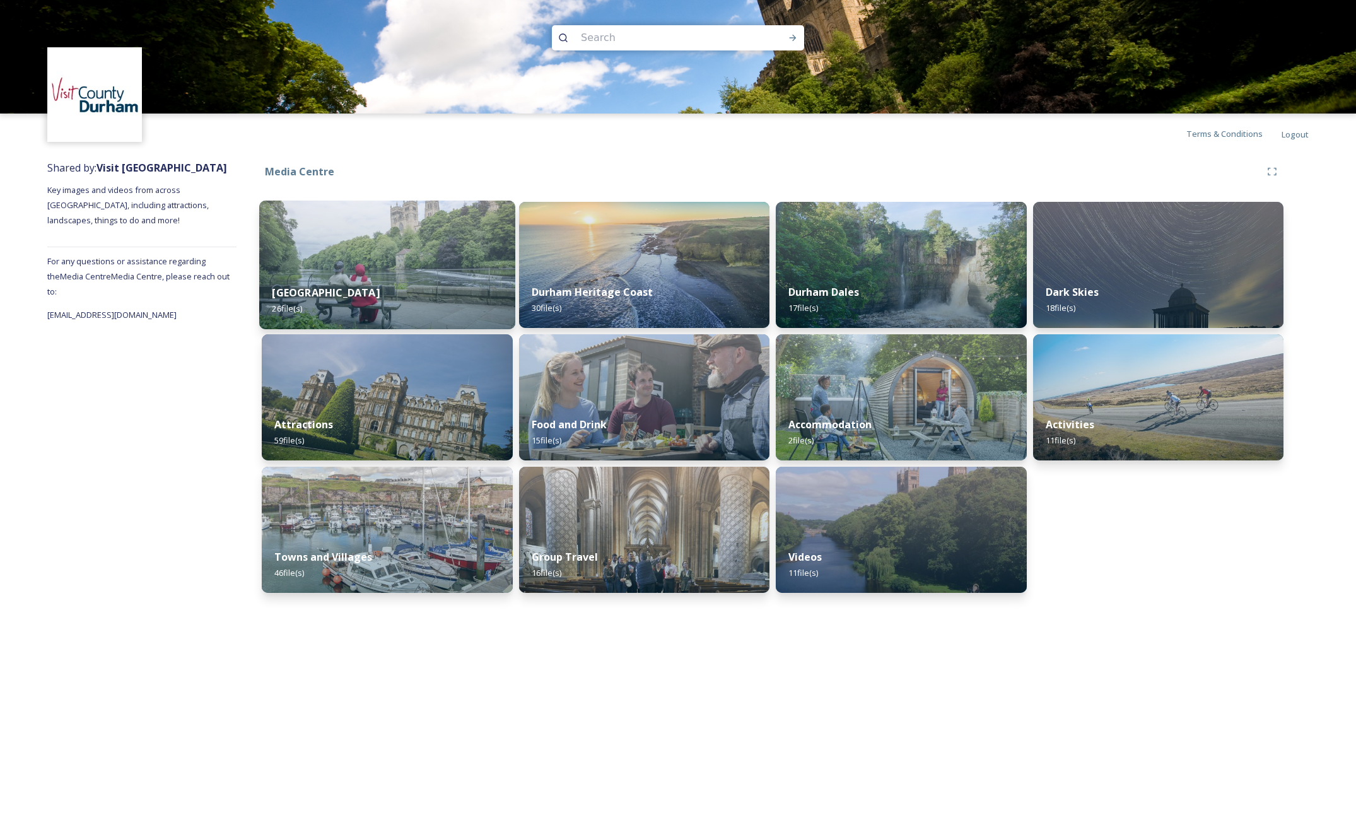
click at [375, 258] on img at bounding box center [386, 265] width 255 height 129
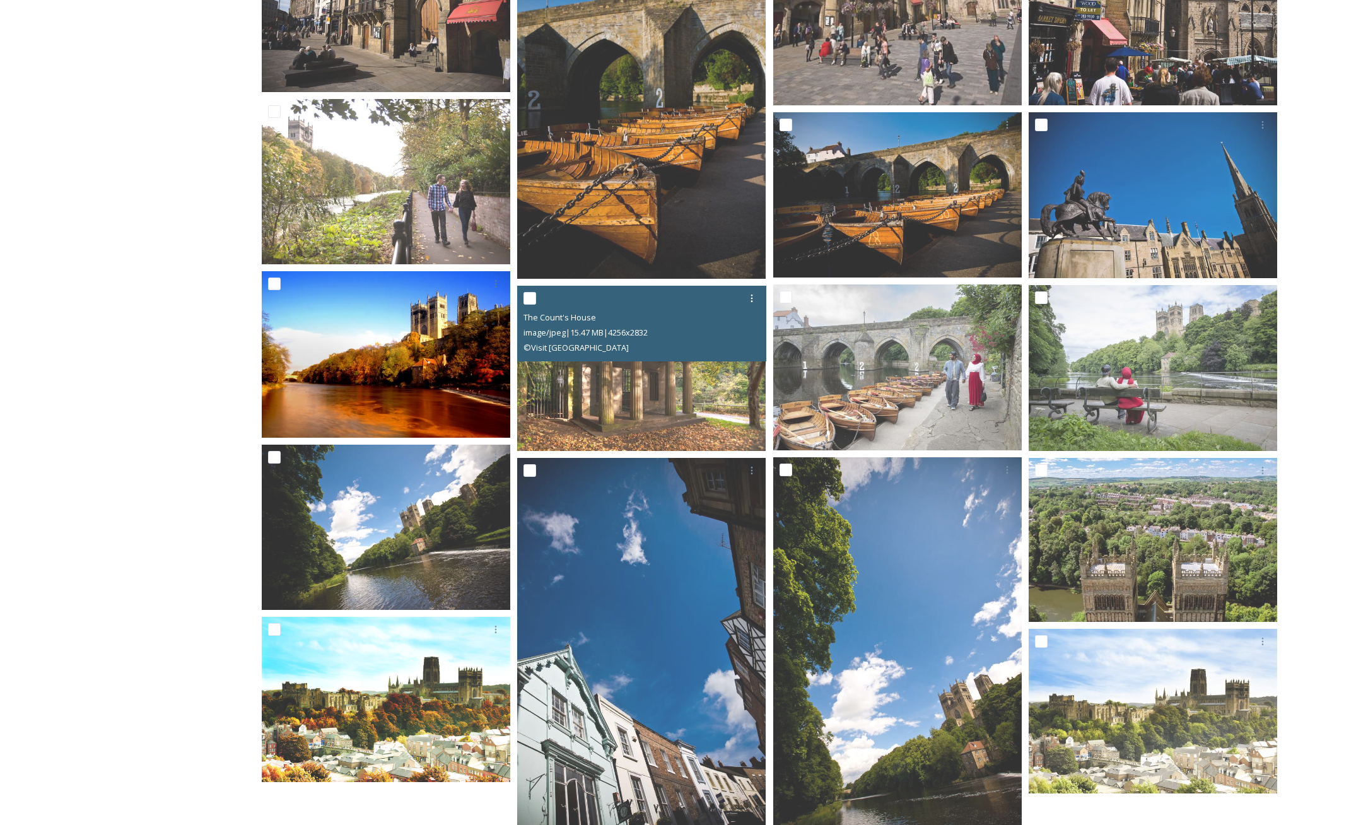
scroll to position [681, 0]
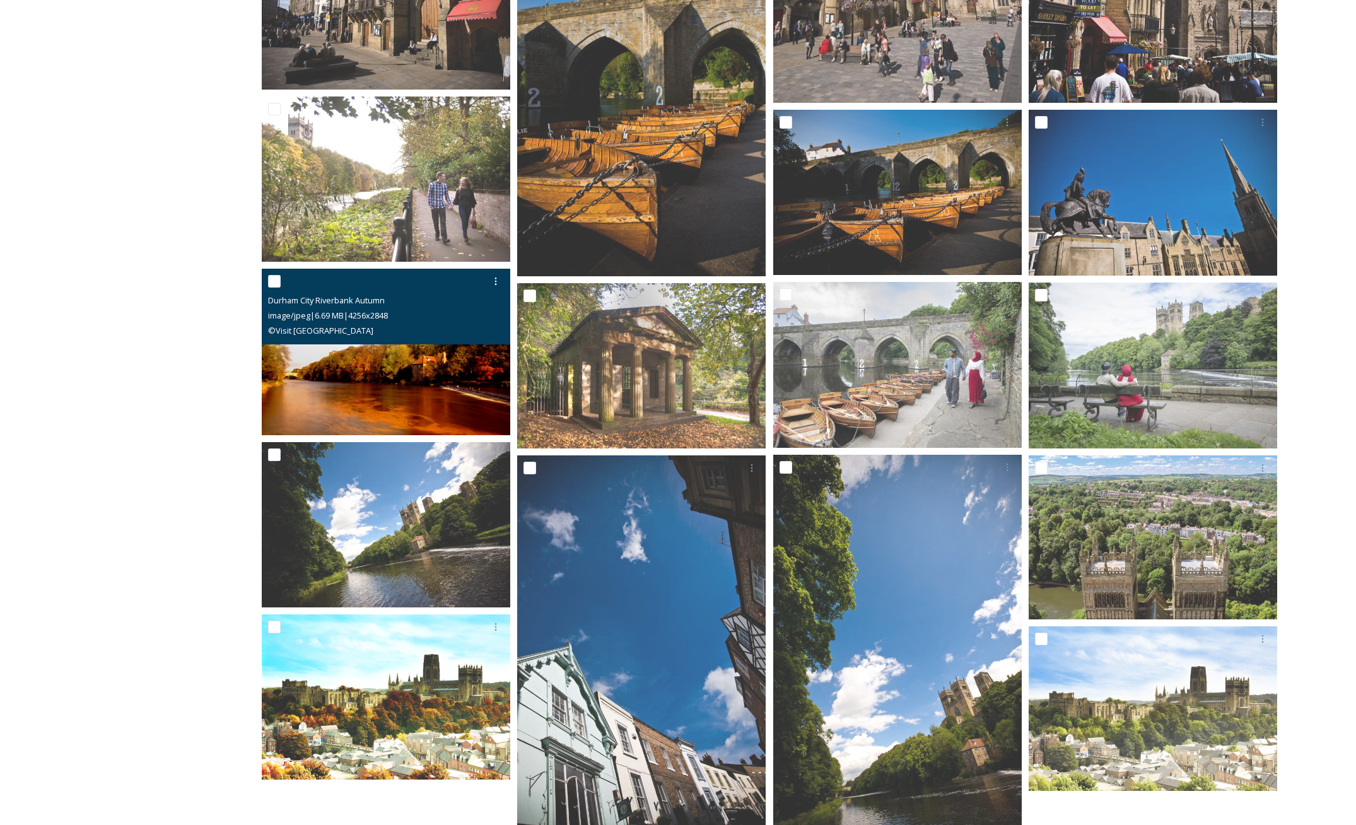
click at [424, 386] on img at bounding box center [386, 352] width 249 height 166
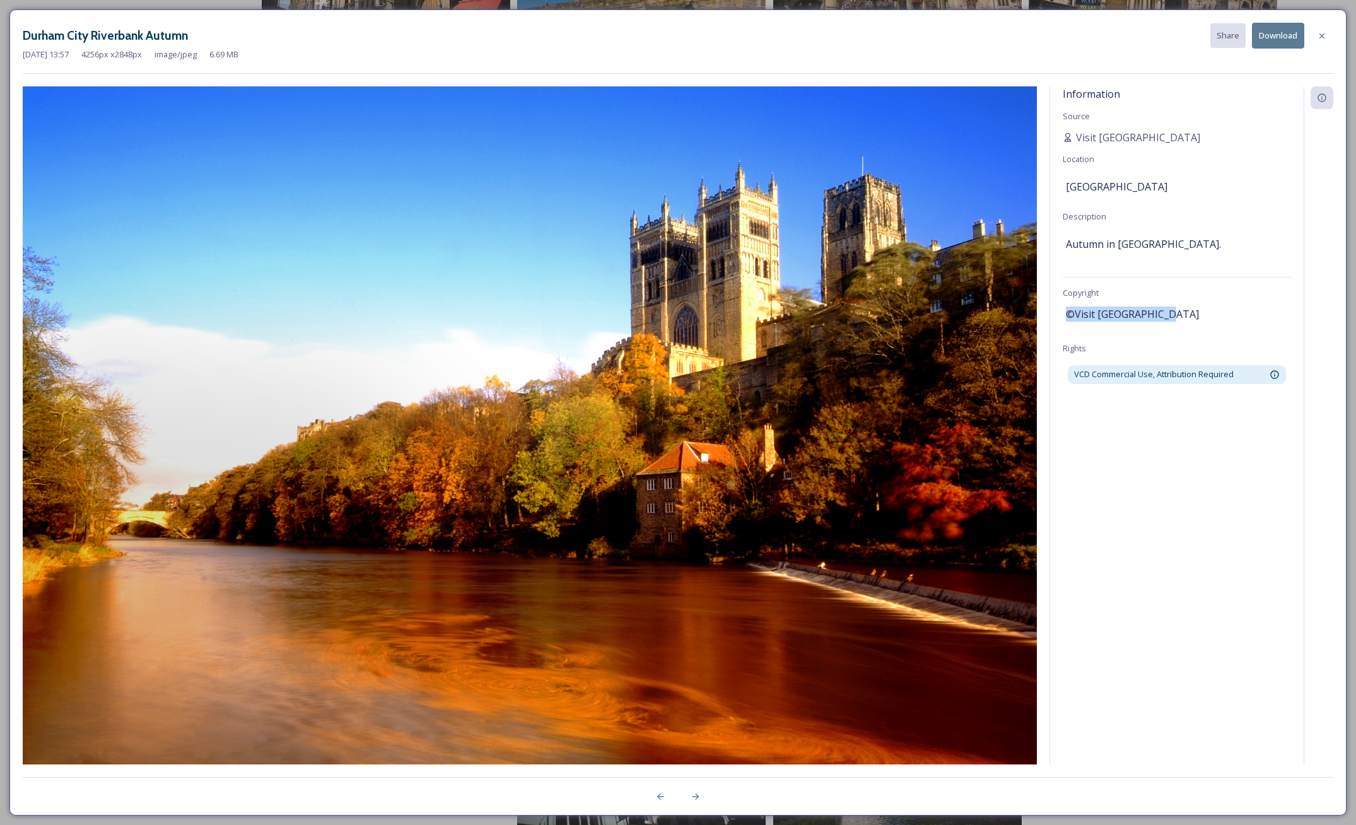
drag, startPoint x: 1068, startPoint y: 313, endPoint x: 1190, endPoint y: 314, distance: 121.7
click at [1190, 314] on div "©Visit [GEOGRAPHIC_DATA]" at bounding box center [1177, 313] width 222 height 21
copy span "©Visit [GEOGRAPHIC_DATA]"
click at [1284, 35] on button "Download" at bounding box center [1278, 36] width 52 height 26
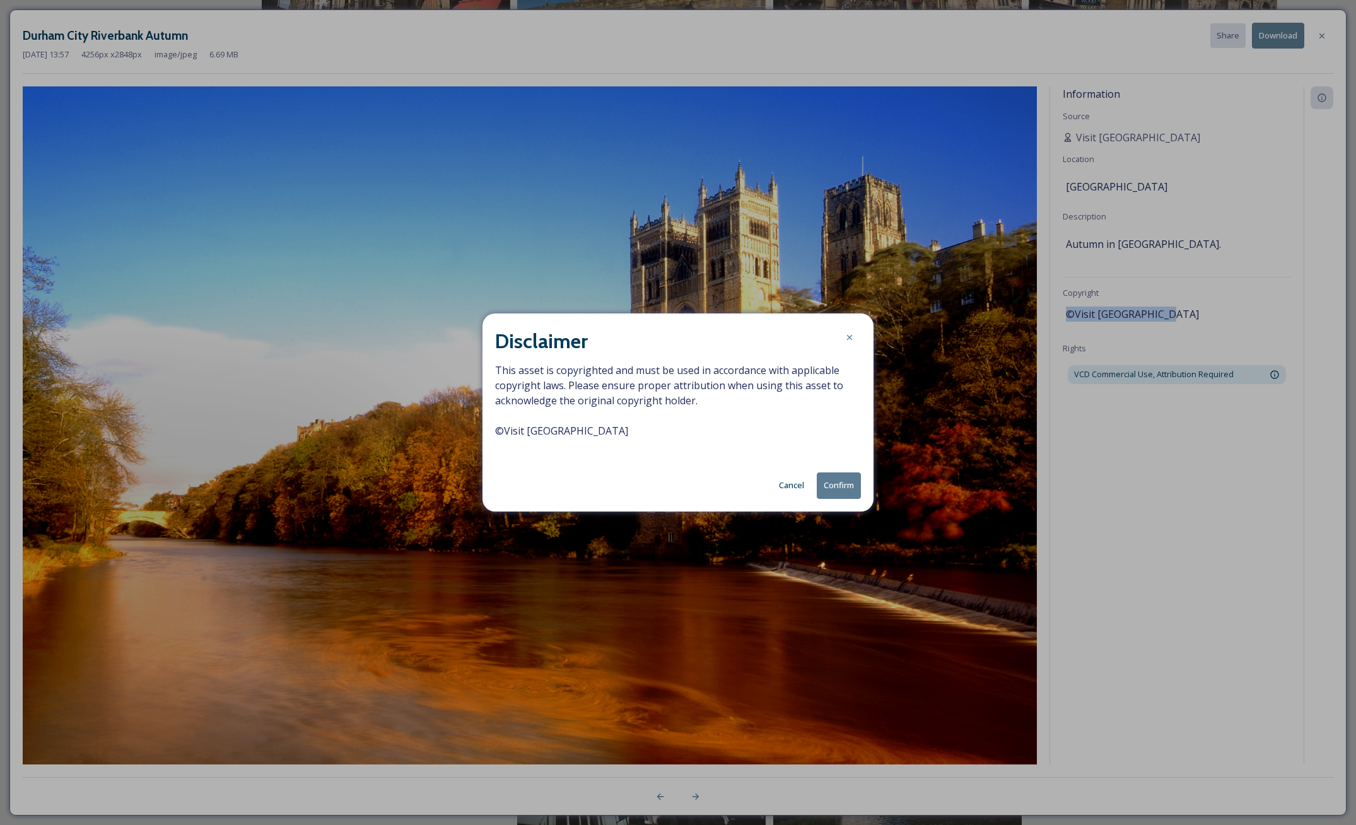
click at [838, 481] on button "Confirm" at bounding box center [839, 485] width 44 height 26
